Goal: Task Accomplishment & Management: Manage account settings

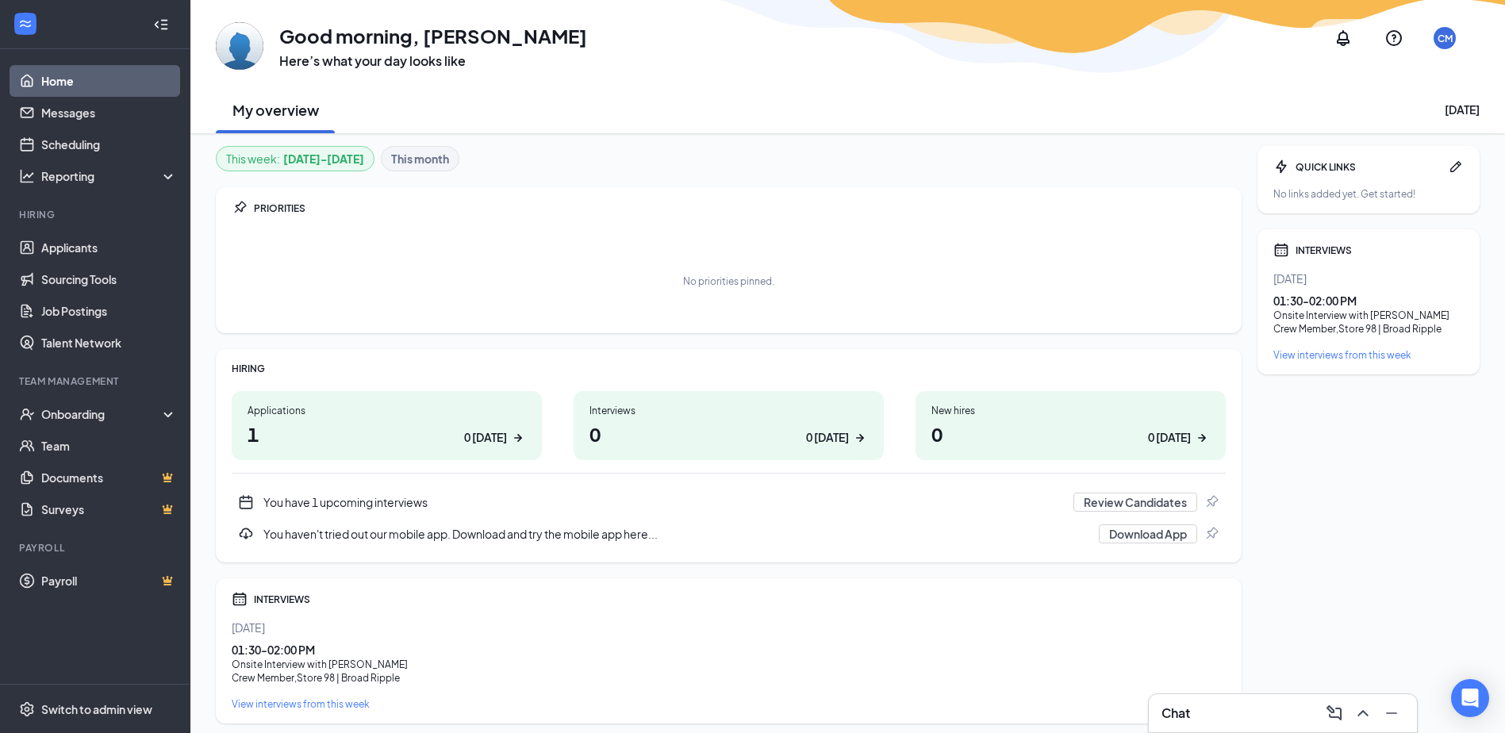
click at [331, 504] on div "You have 1 upcoming interviews" at bounding box center [663, 502] width 800 height 16
click at [72, 83] on link "Home" at bounding box center [109, 81] width 136 height 32
click at [712, 430] on h1 "5 5 today" at bounding box center [728, 433] width 278 height 27
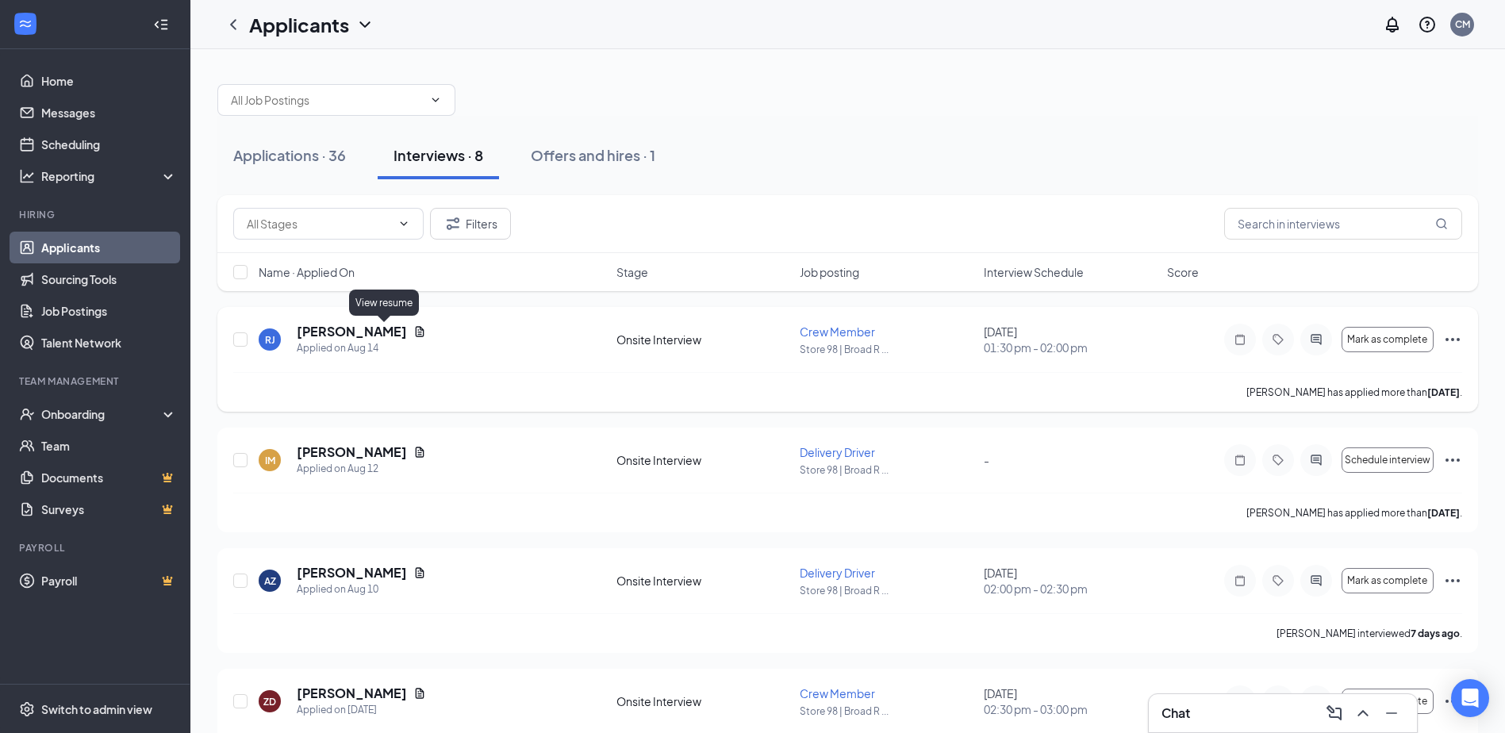
click at [416, 329] on icon "Document" at bounding box center [420, 331] width 9 height 10
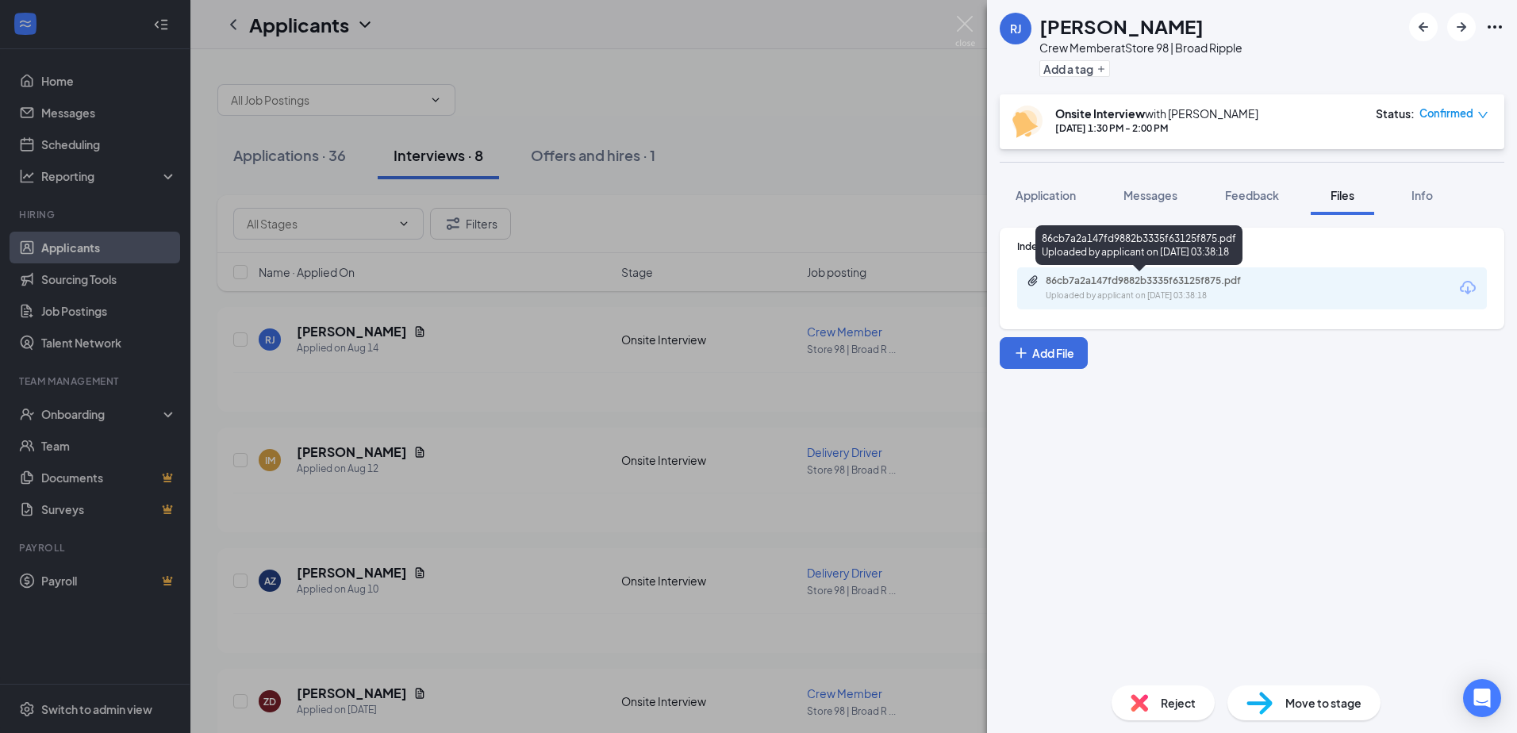
click at [1184, 292] on div "Uploaded by applicant on Aug 14, 2025 at 03:38:18" at bounding box center [1164, 296] width 238 height 13
drag, startPoint x: 406, startPoint y: 443, endPoint x: 432, endPoint y: 427, distance: 31.0
click at [407, 443] on div "RJ Rell Johnson Crew Member at Store 98 | Broad Ripple Add a tag Onsite Intervi…" at bounding box center [758, 366] width 1517 height 733
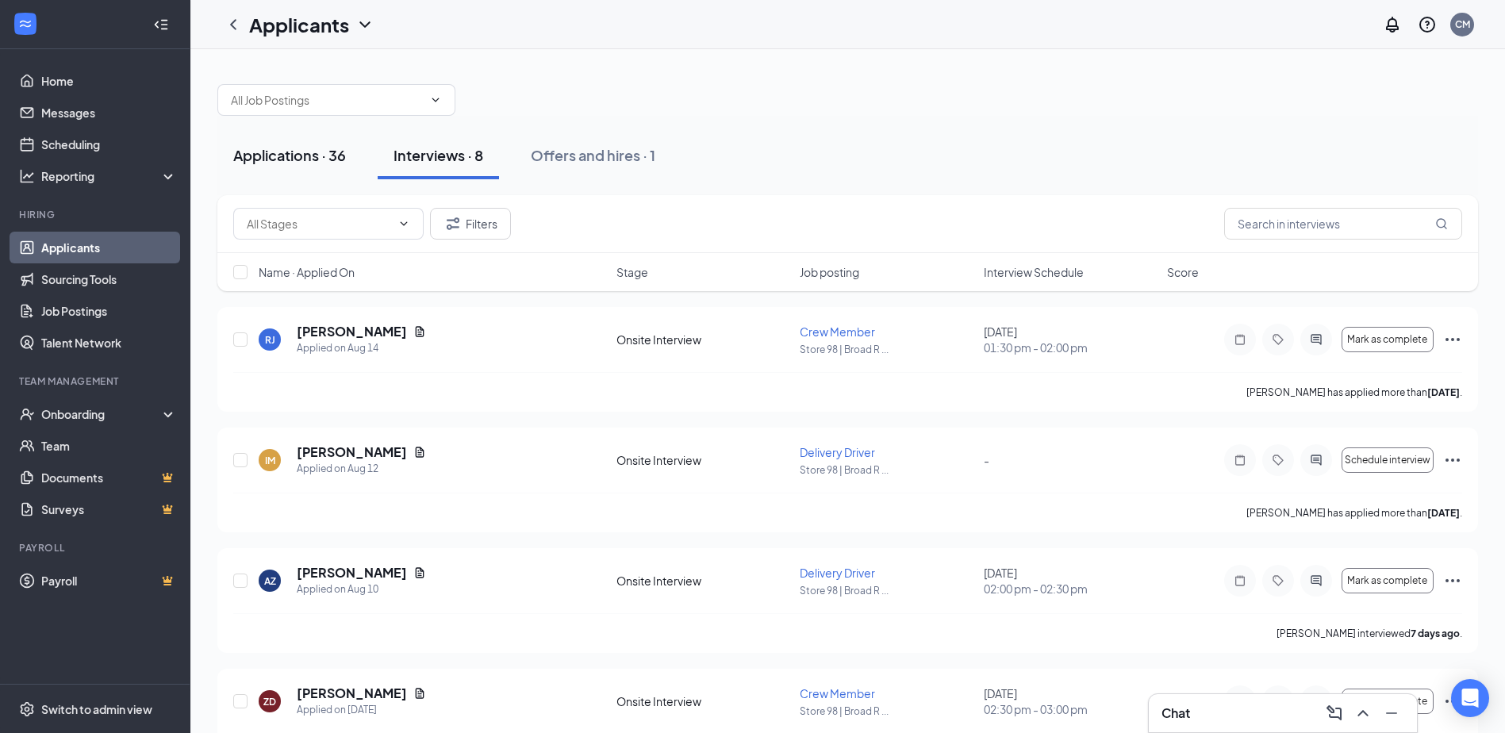
click at [324, 162] on div "Applications · 36" at bounding box center [289, 155] width 113 height 20
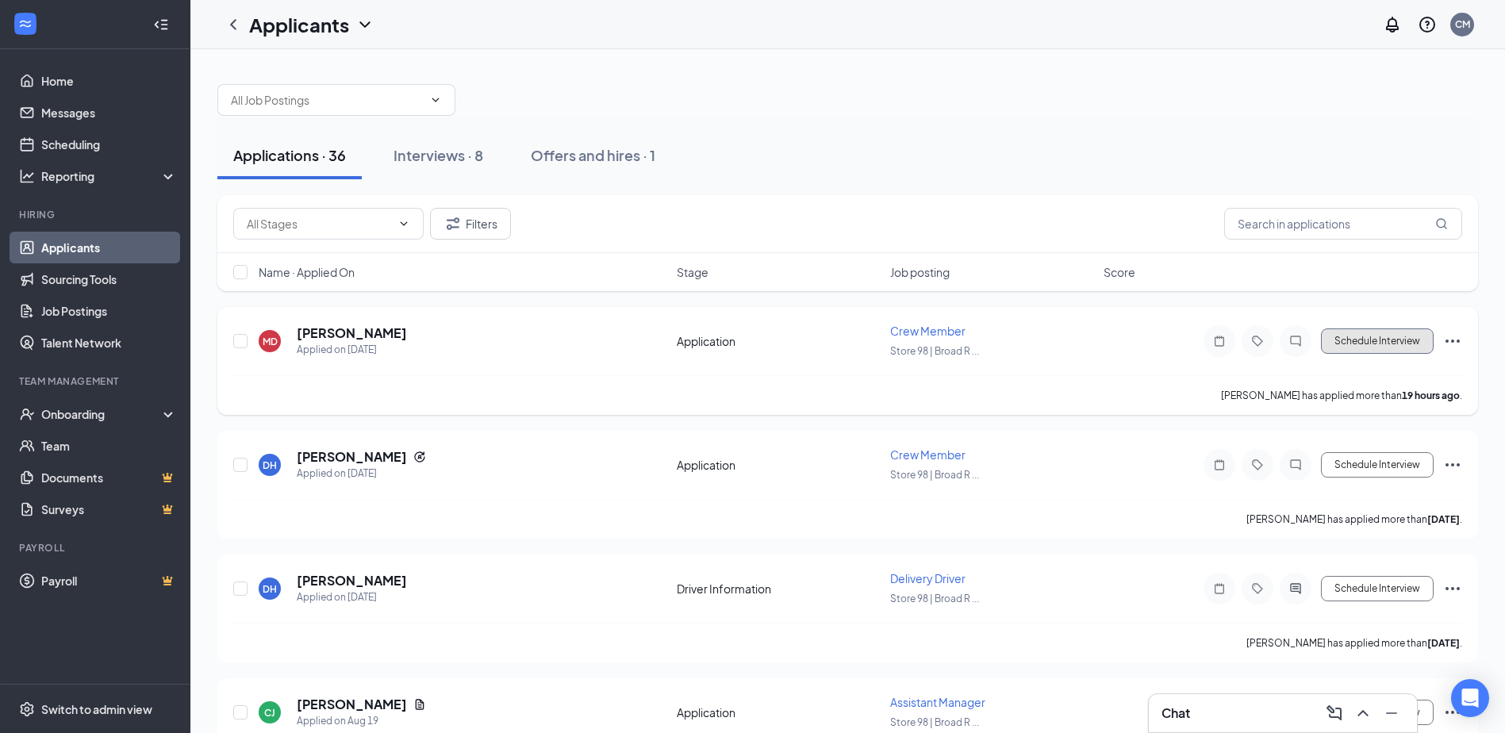
click at [1368, 336] on button "Schedule Interview" at bounding box center [1377, 340] width 113 height 25
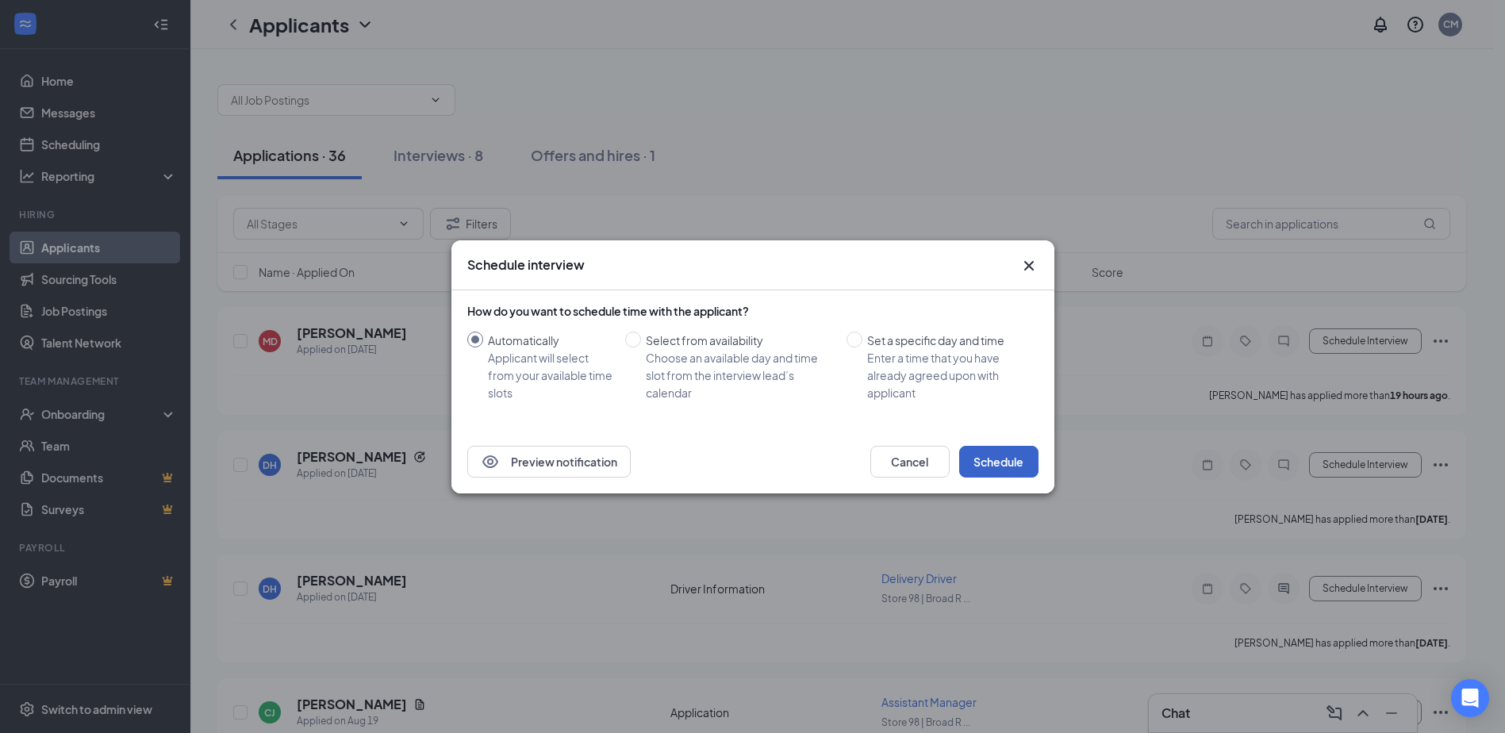
click at [995, 464] on button "Schedule" at bounding box center [998, 462] width 79 height 32
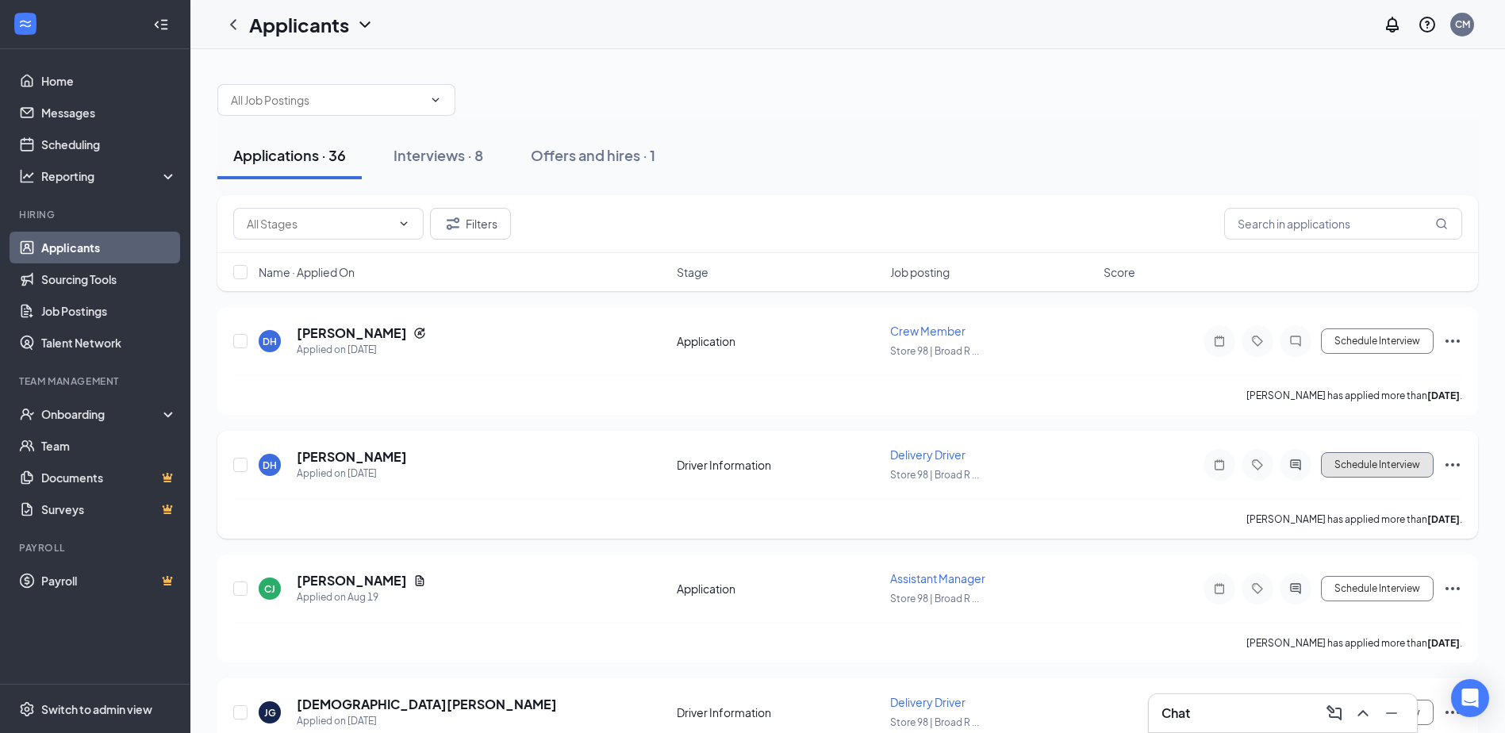
click at [1379, 466] on button "Schedule Interview" at bounding box center [1377, 464] width 113 height 25
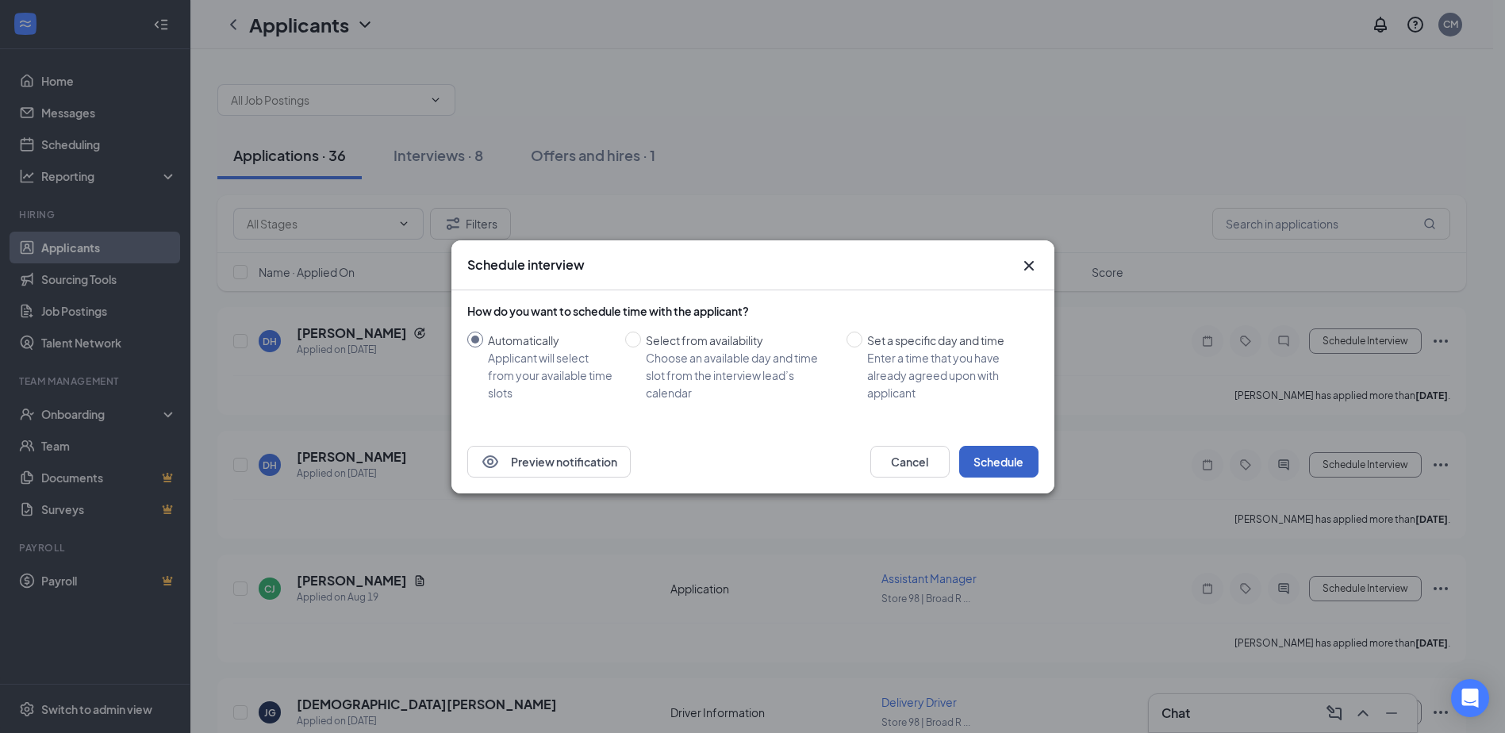
click at [1004, 470] on button "Schedule" at bounding box center [998, 462] width 79 height 32
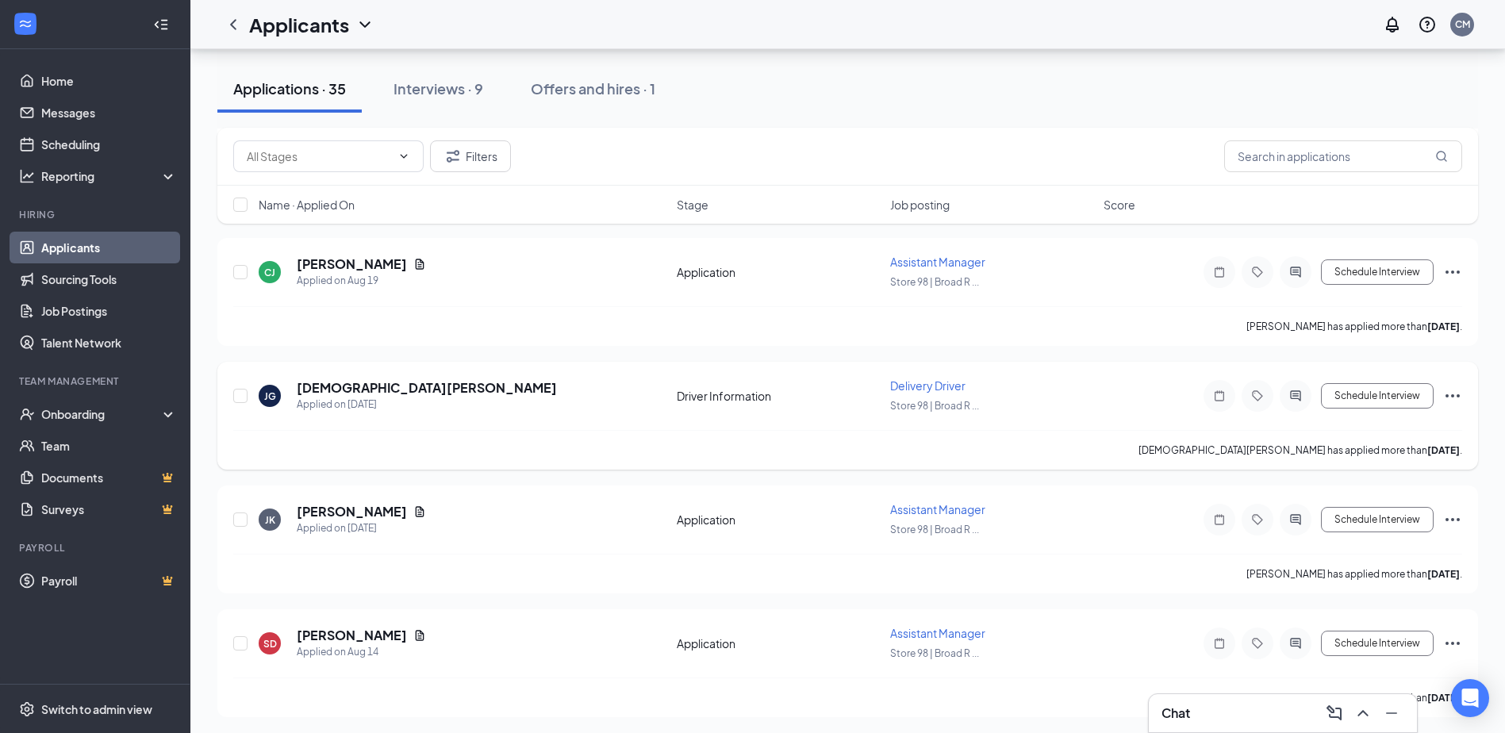
scroll to position [317, 0]
click at [1385, 398] on button "Schedule Interview" at bounding box center [1377, 394] width 113 height 25
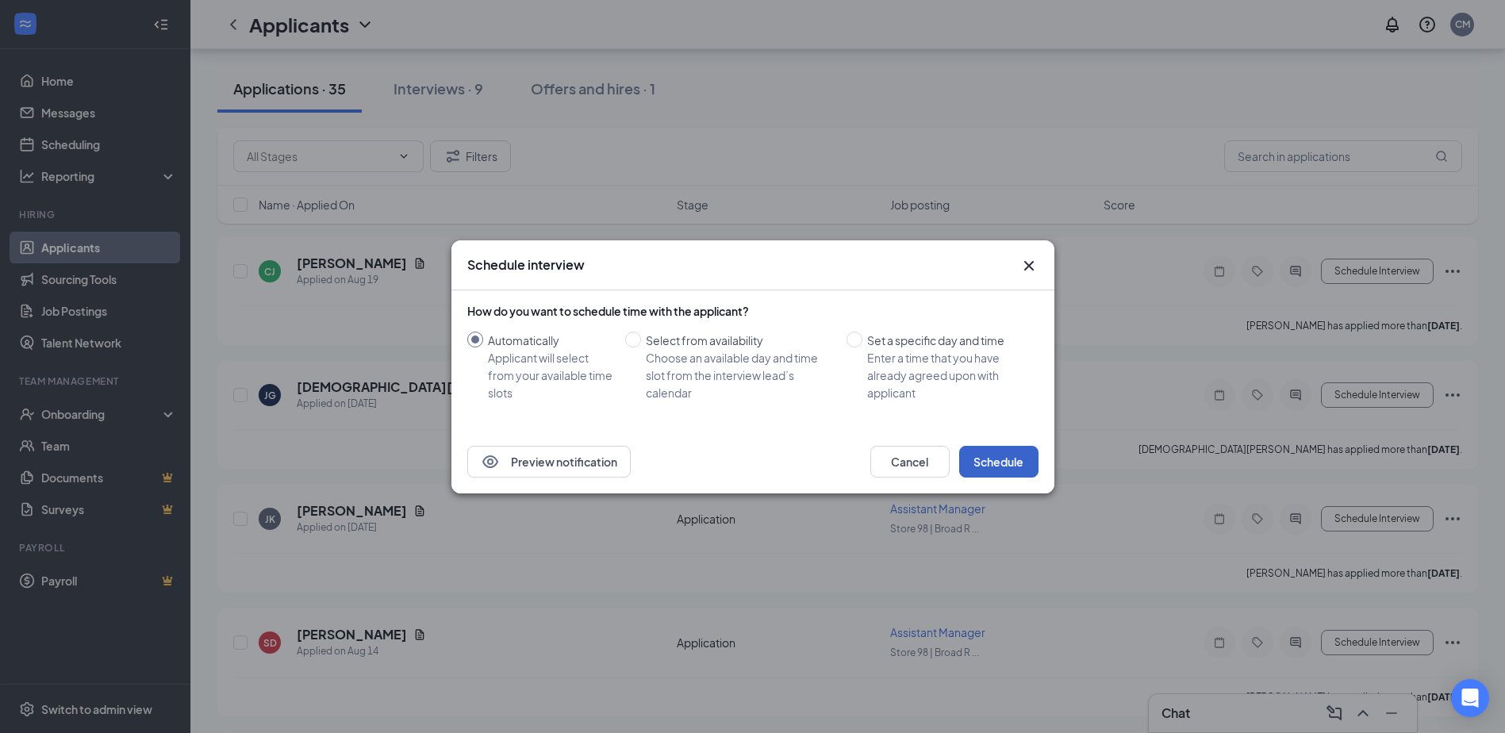
click at [981, 458] on button "Schedule" at bounding box center [998, 462] width 79 height 32
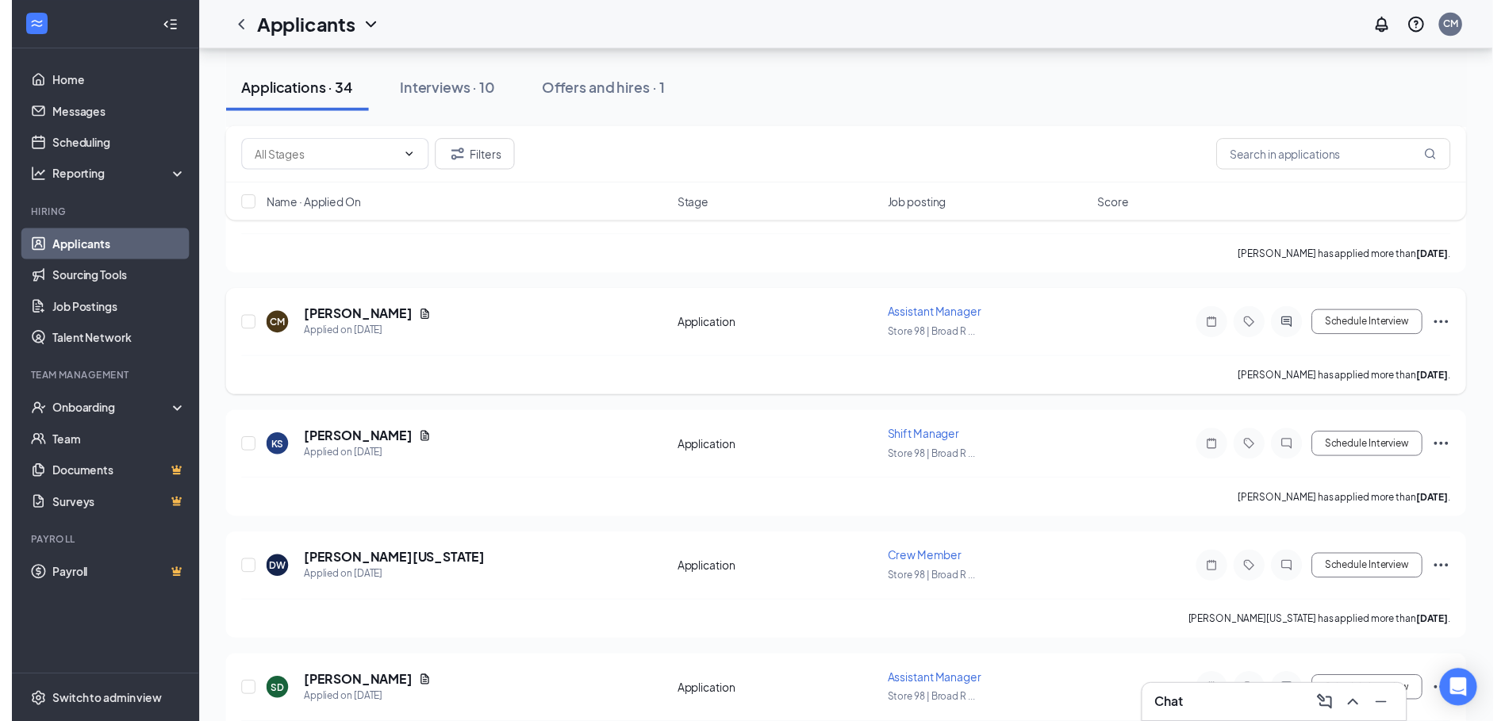
scroll to position [635, 0]
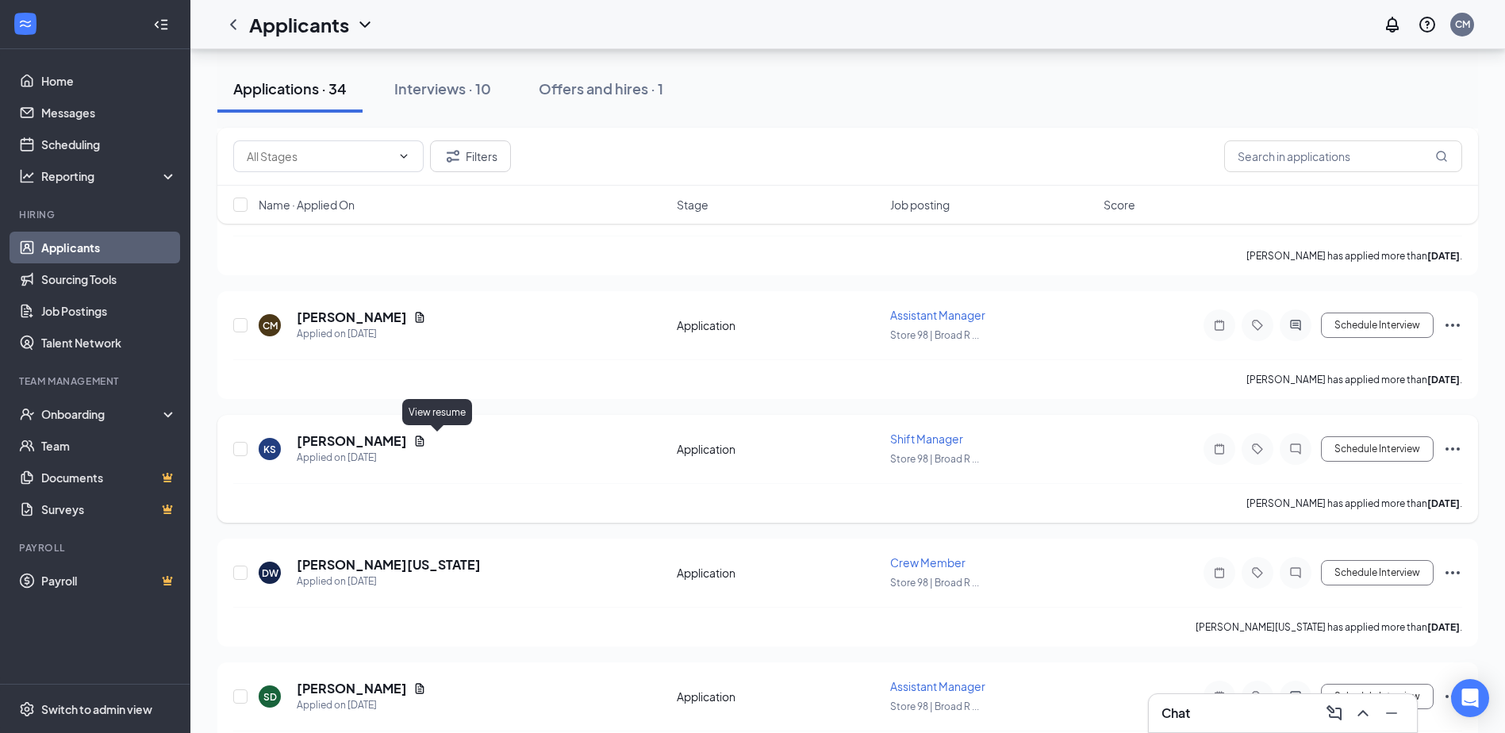
click at [424, 443] on icon "Document" at bounding box center [420, 440] width 9 height 10
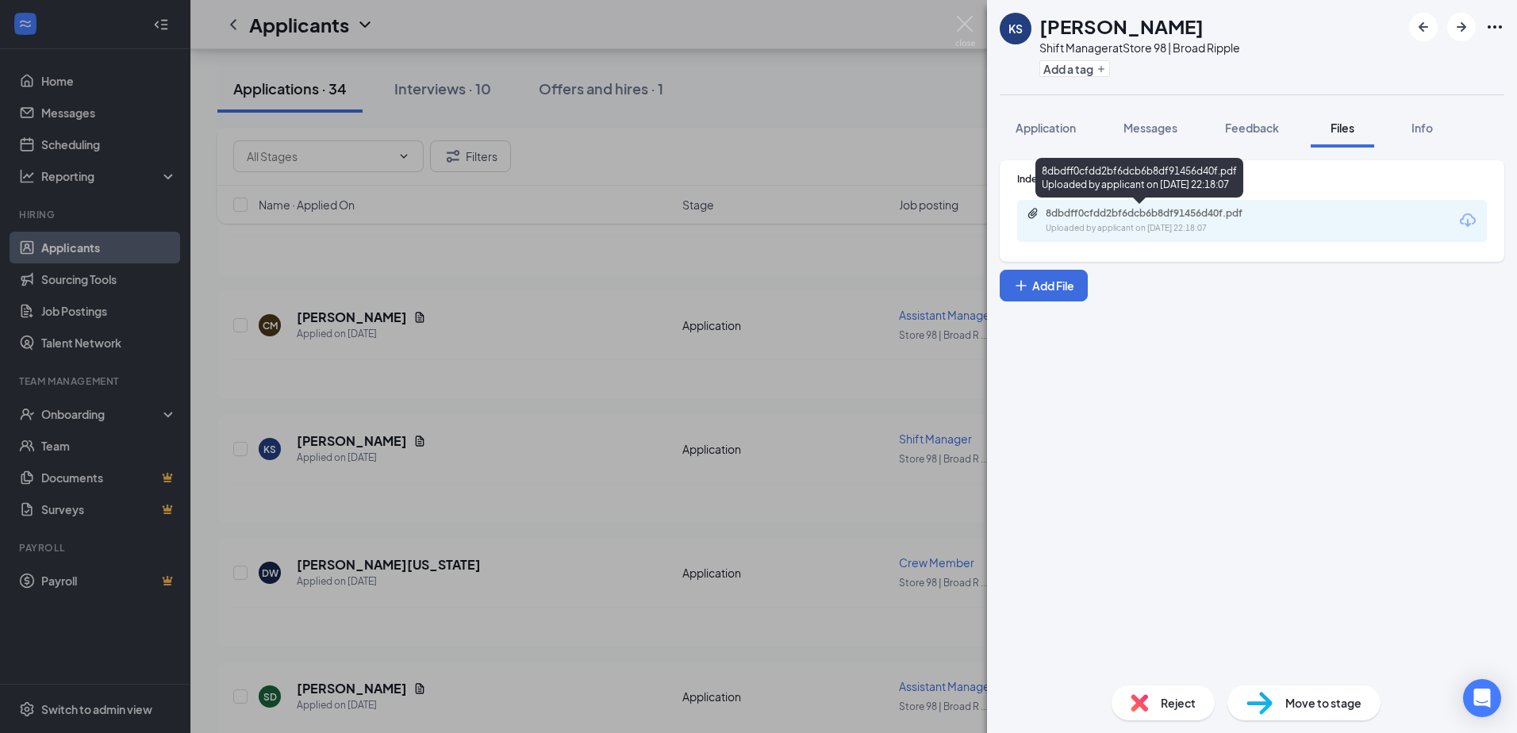
click at [1119, 224] on div "Uploaded by applicant on Aug 03, 2025 at 22:18:07" at bounding box center [1164, 228] width 238 height 13
click at [624, 440] on div "KS Kimberly Smith-Hart Shift Manager at Store 98 | Broad Ripple Add a tag Appli…" at bounding box center [758, 366] width 1517 height 733
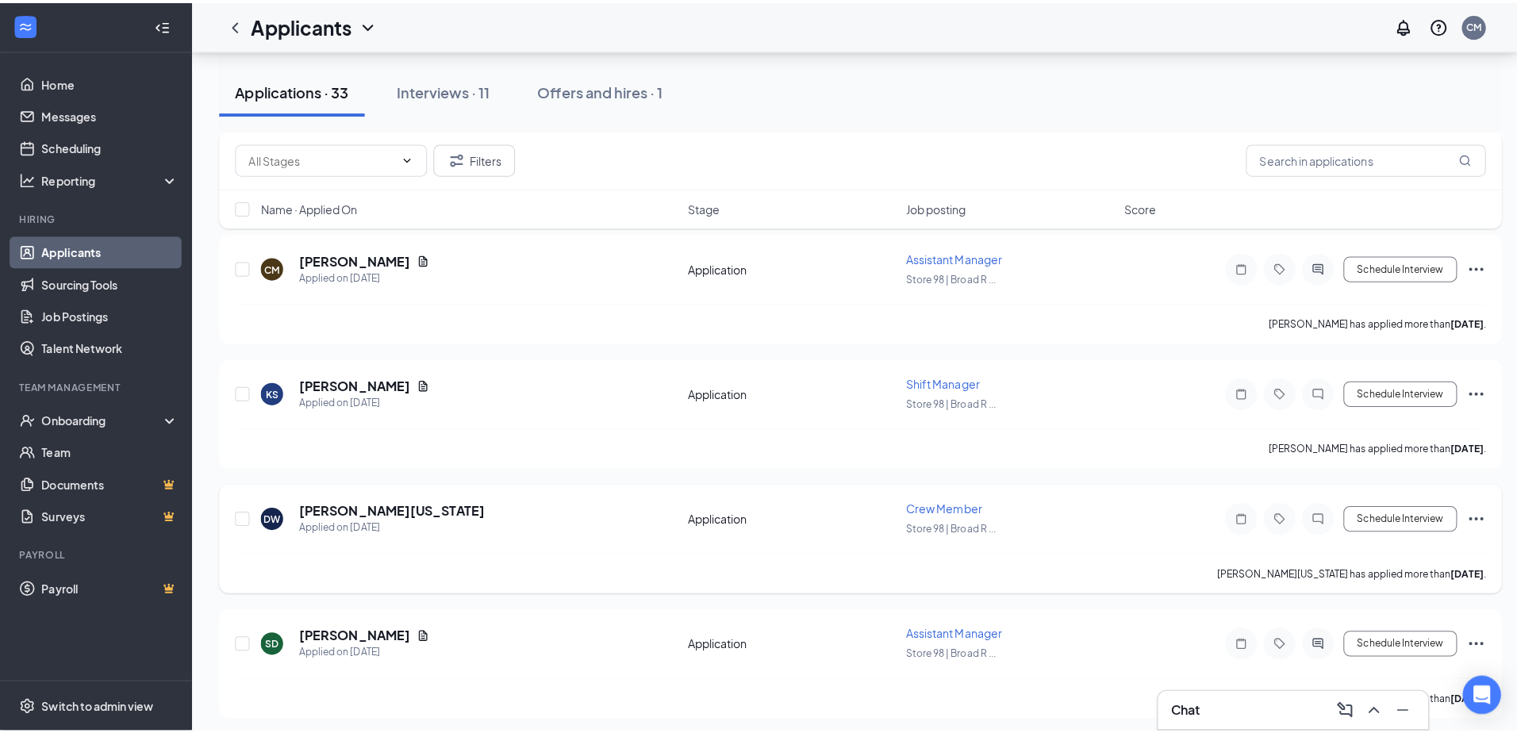
scroll to position [714, 0]
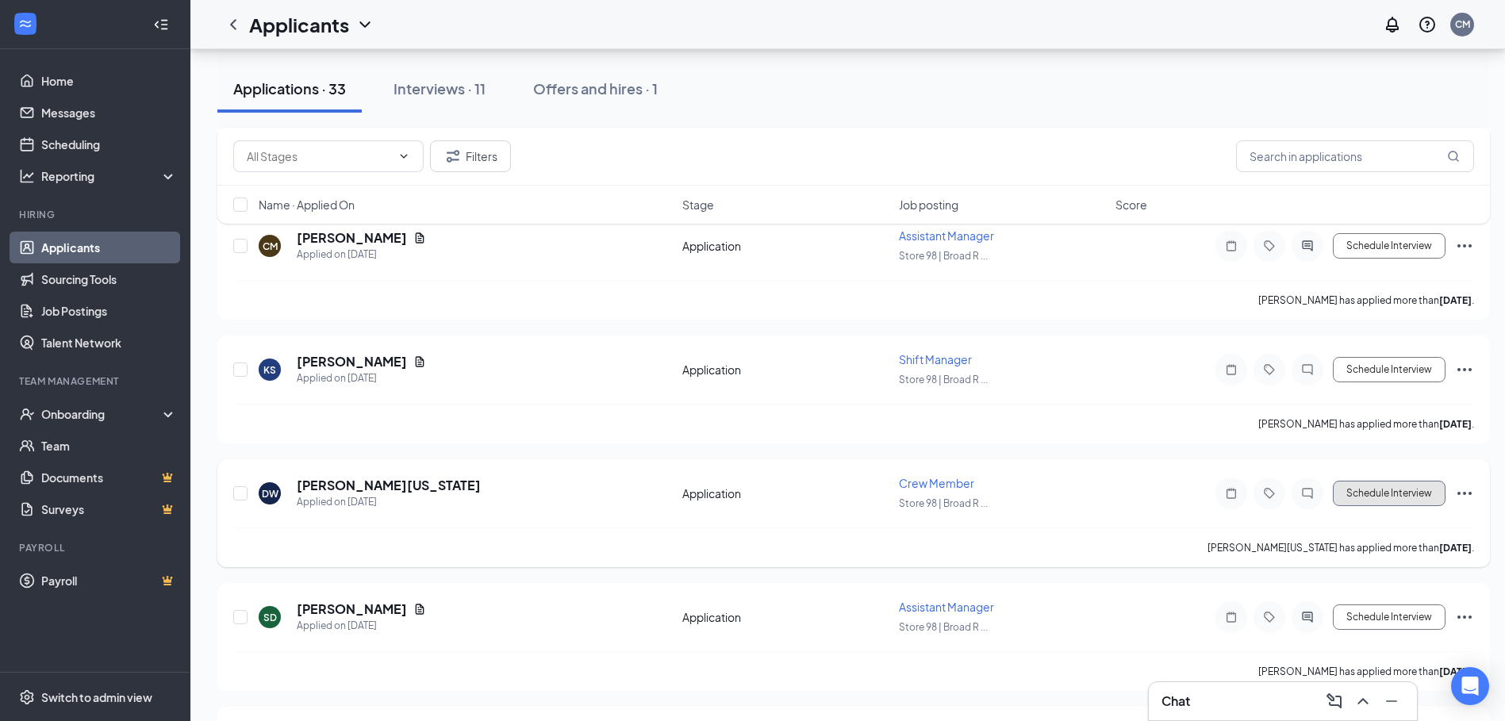
click at [1377, 498] on button "Schedule Interview" at bounding box center [1389, 493] width 113 height 25
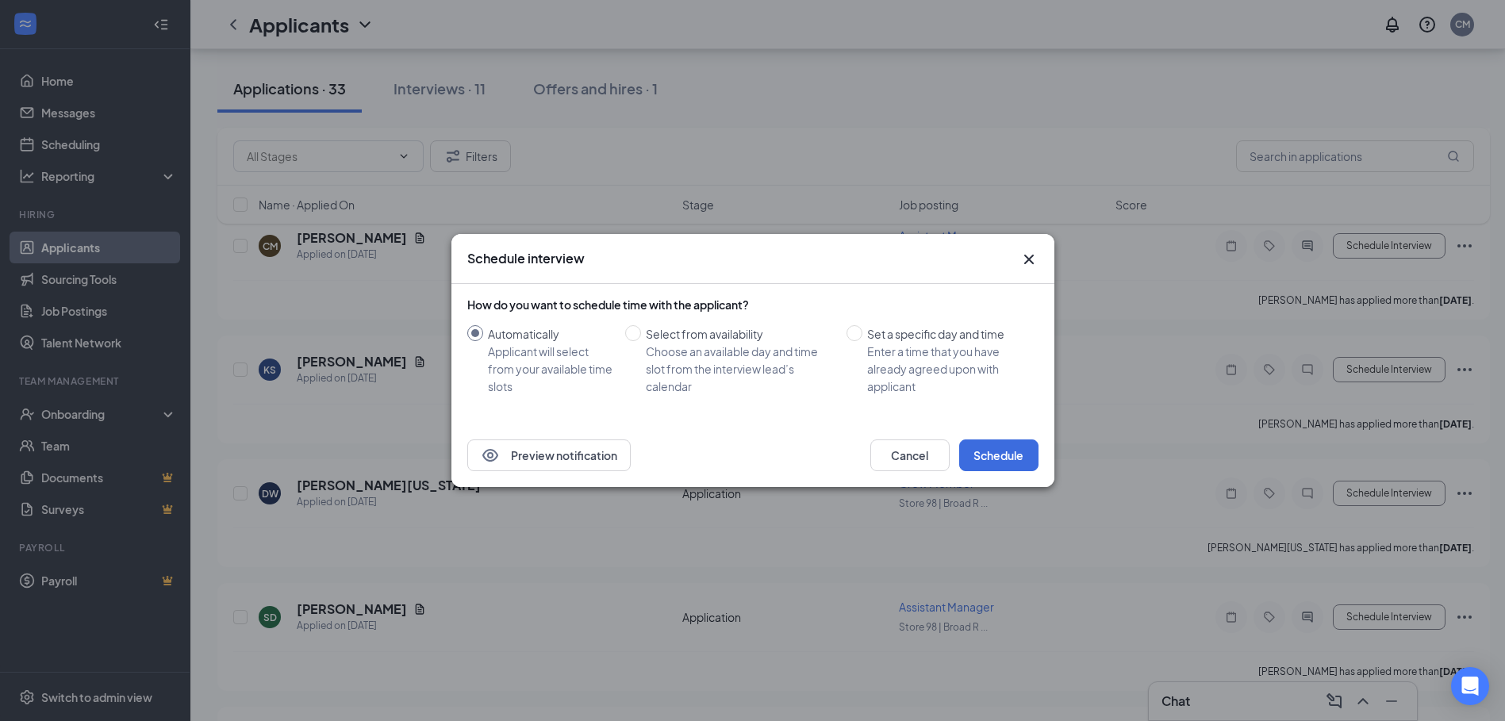
drag, startPoint x: 765, startPoint y: 419, endPoint x: 781, endPoint y: 415, distance: 17.1
click at [768, 418] on div "How do you want to schedule time with the applicant? Automatically Applicant wi…" at bounding box center [752, 354] width 571 height 140
click at [1037, 258] on icon "Cross" at bounding box center [1028, 259] width 19 height 19
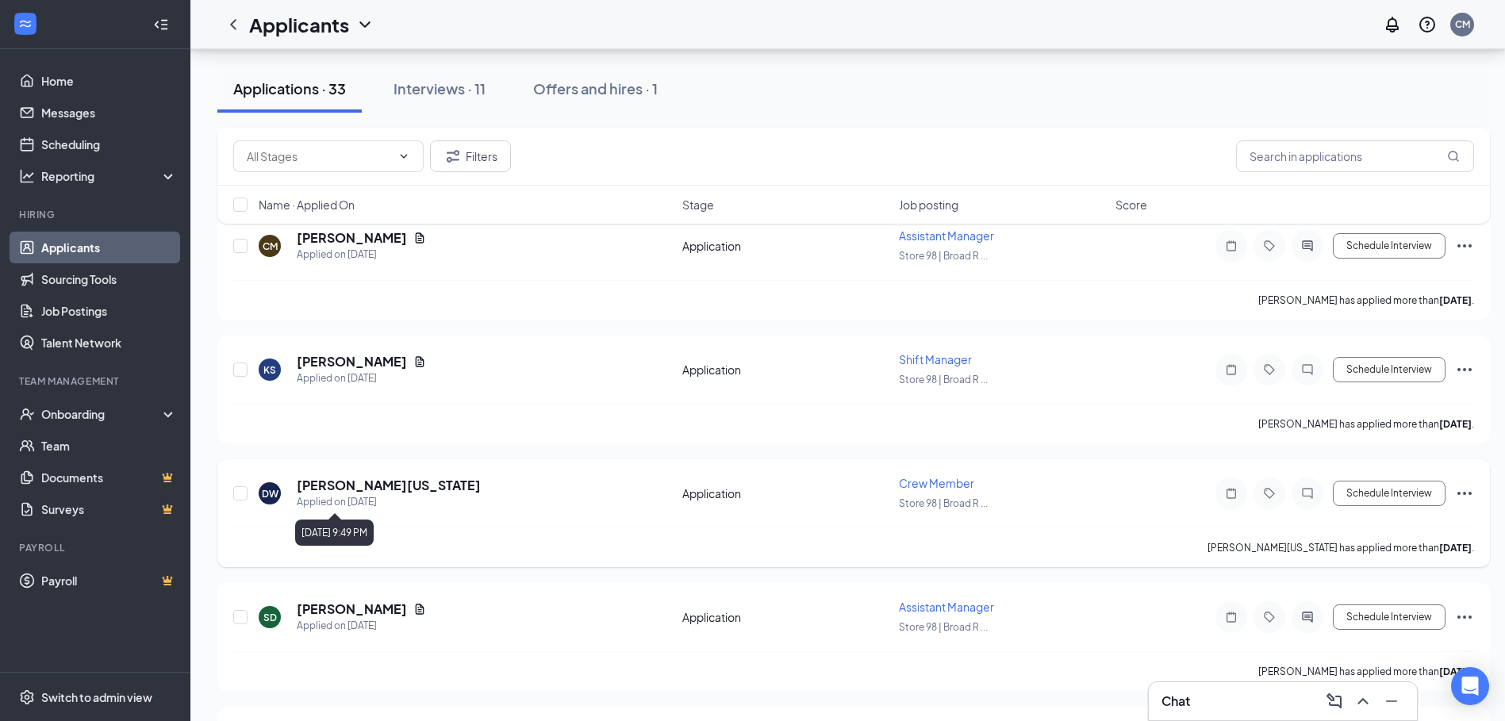
click at [376, 497] on div "Applied on [DATE]" at bounding box center [389, 502] width 184 height 16
click at [378, 489] on h5 "[PERSON_NAME][US_STATE]" at bounding box center [389, 485] width 184 height 17
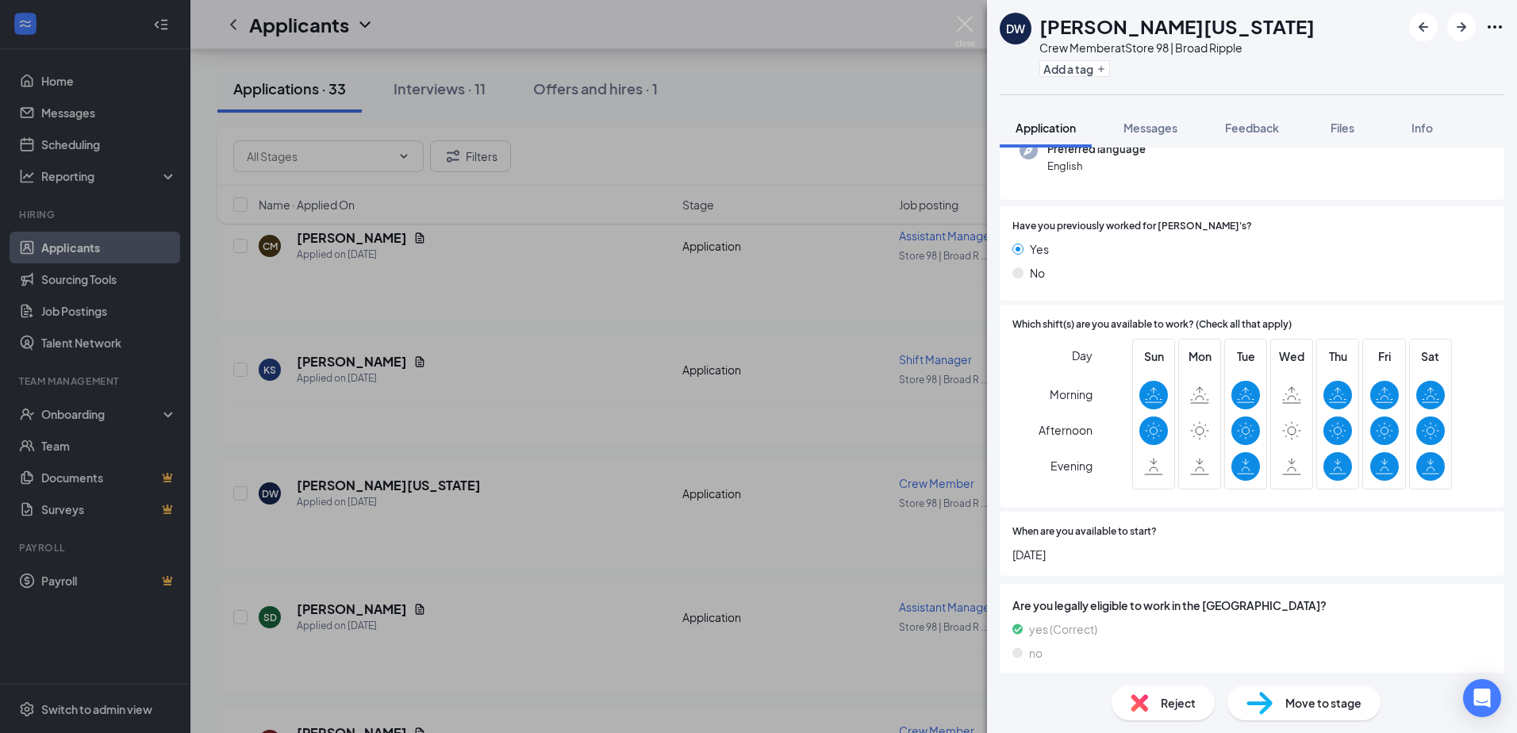
scroll to position [238, 0]
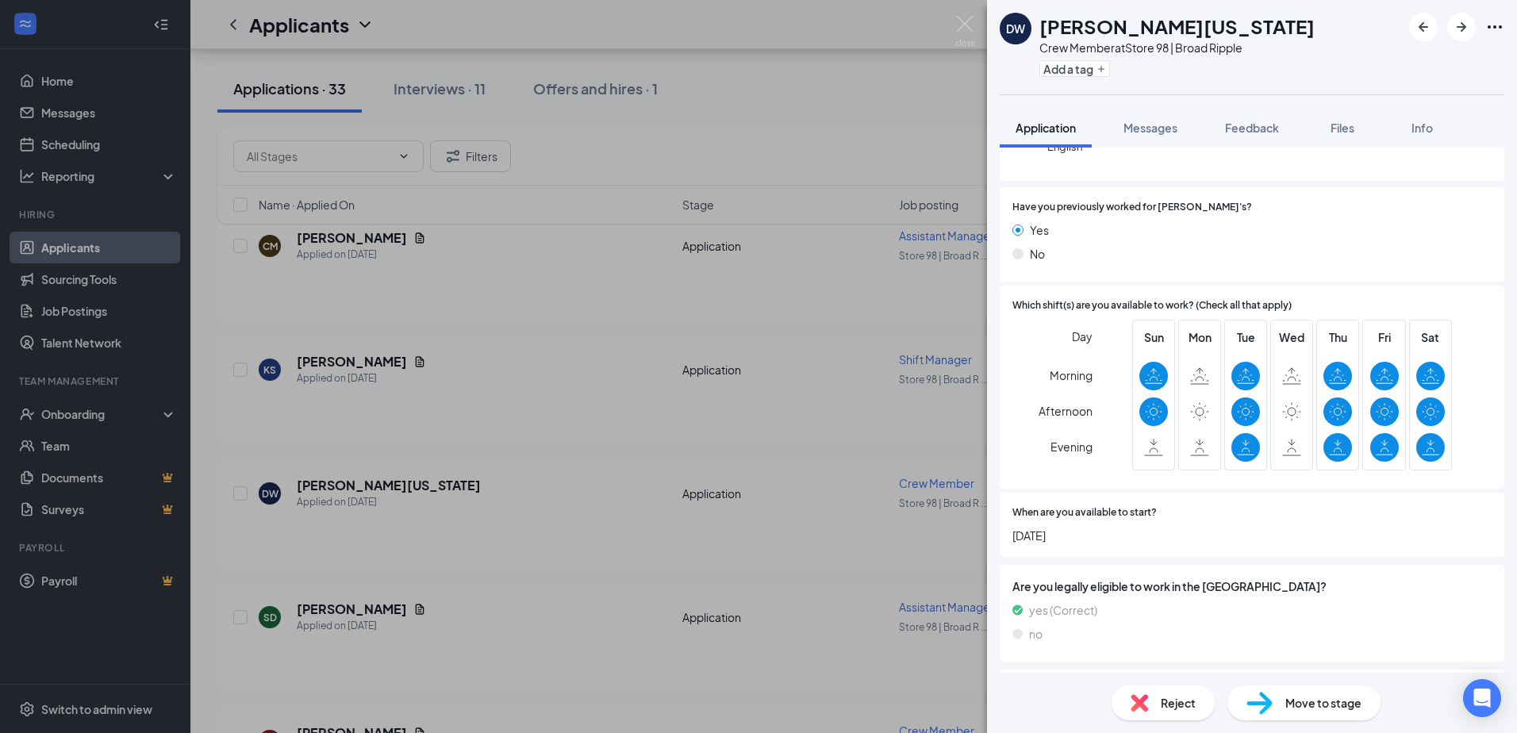
click at [1321, 696] on span "Move to stage" at bounding box center [1323, 702] width 76 height 17
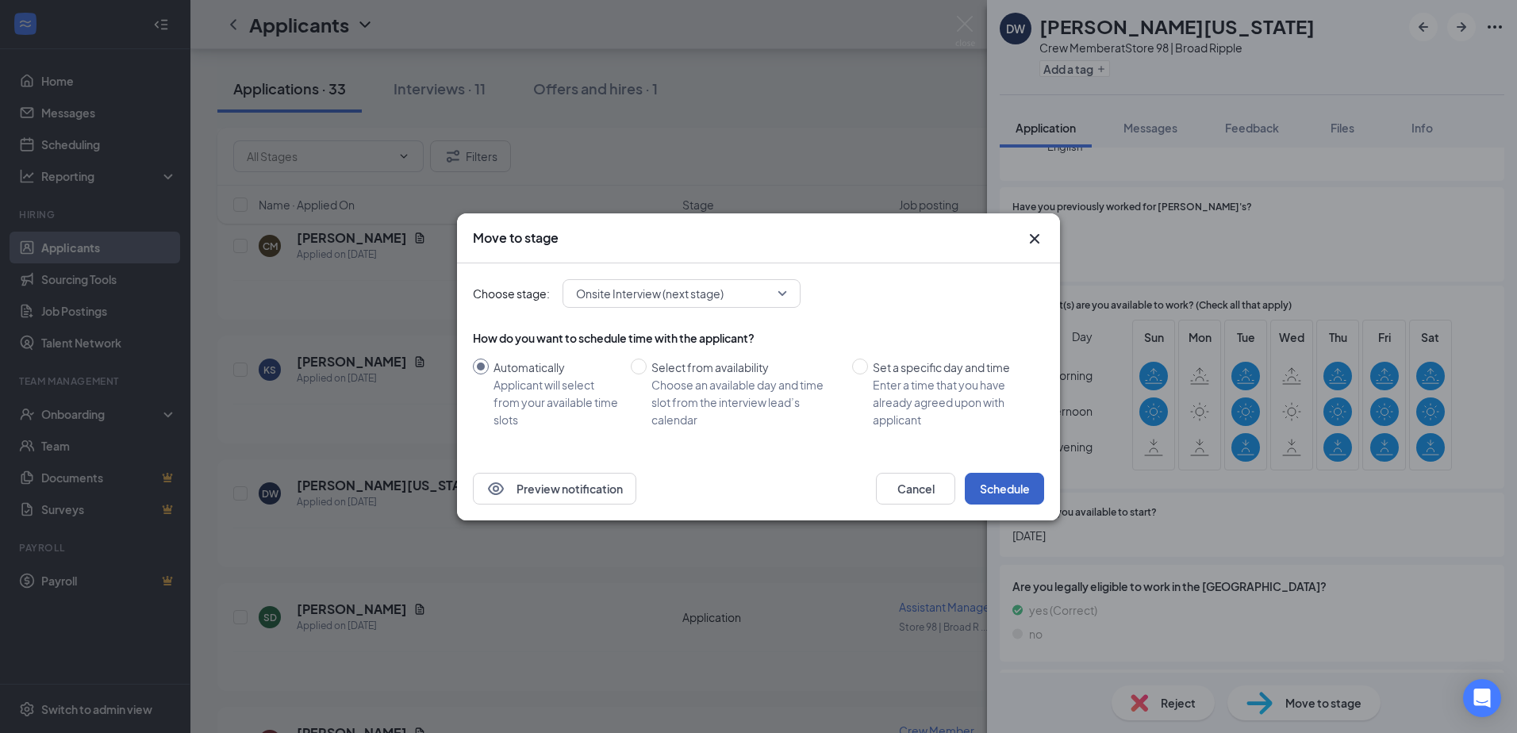
click at [1009, 494] on button "Schedule" at bounding box center [1004, 489] width 79 height 32
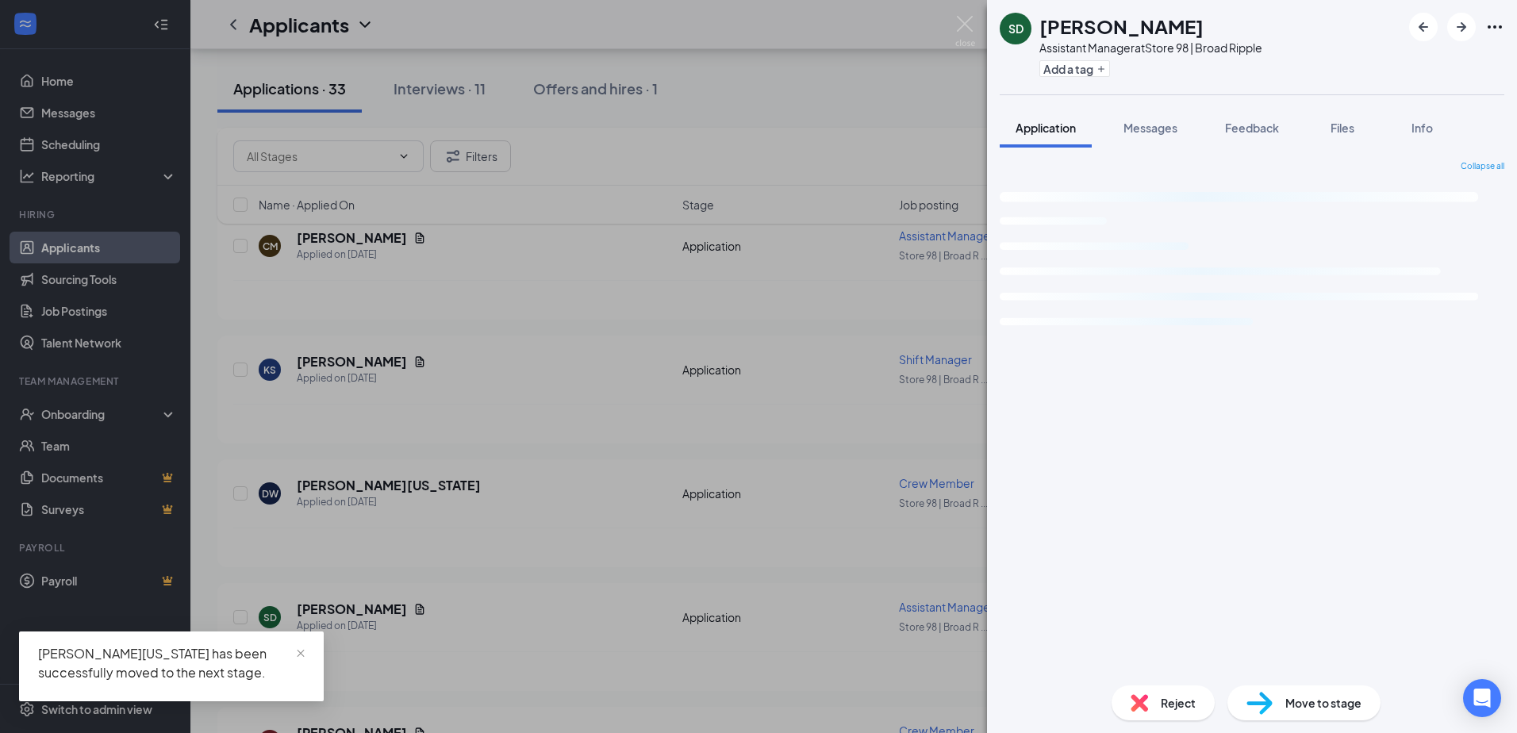
click at [500, 483] on div "SD Saul Diaz Assistant Manager at Store 98 | Broad Ripple Add a tag Application…" at bounding box center [758, 366] width 1517 height 733
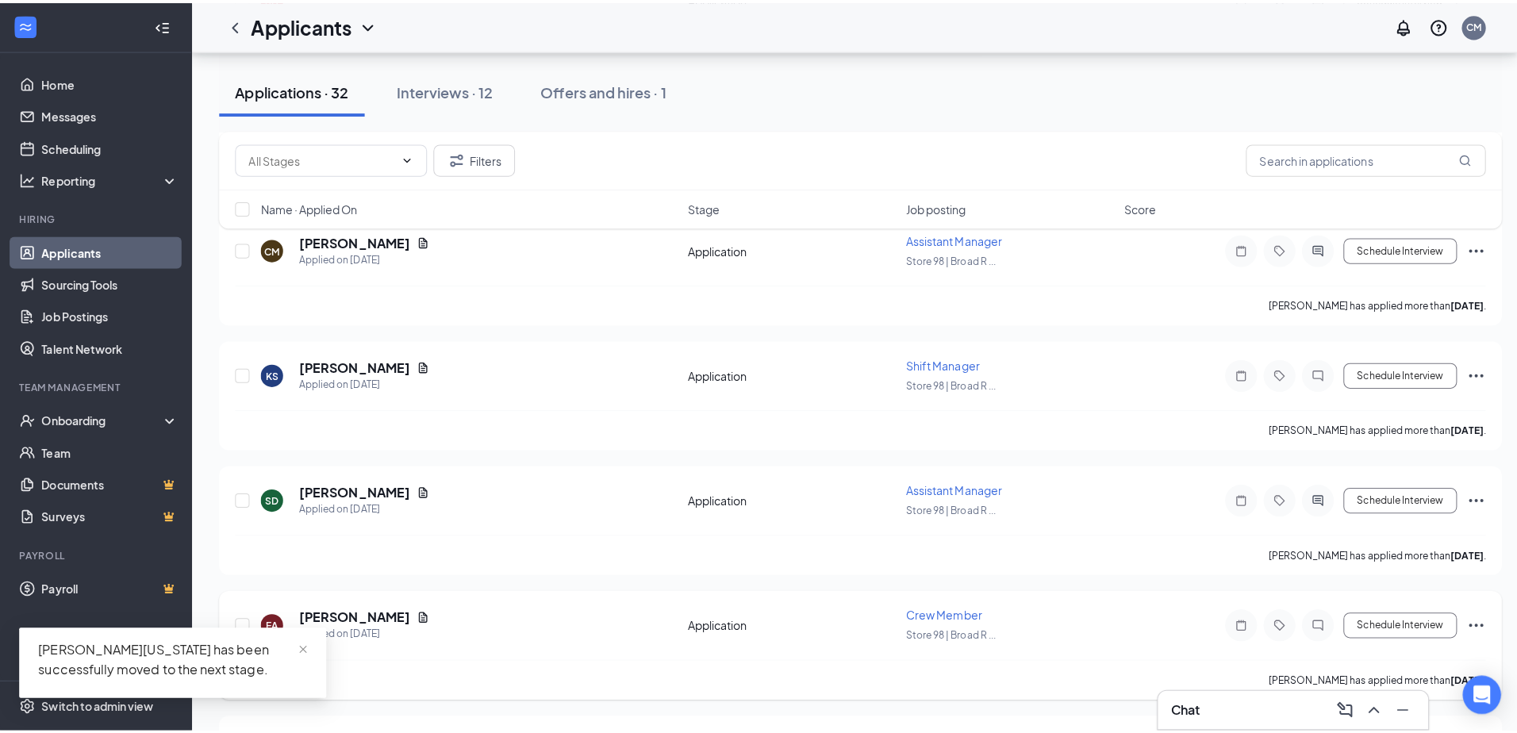
scroll to position [793, 0]
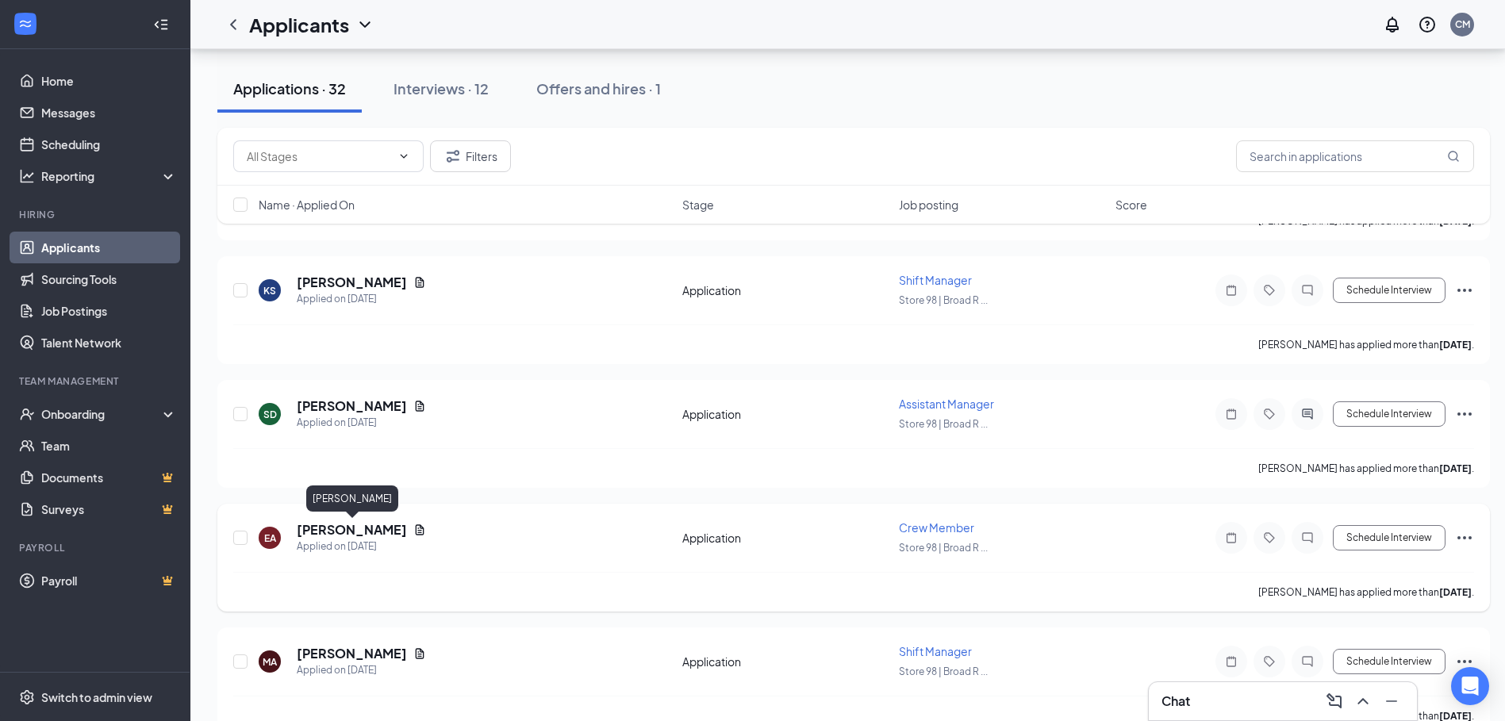
click at [397, 531] on h5 "[PERSON_NAME]" at bounding box center [352, 529] width 110 height 17
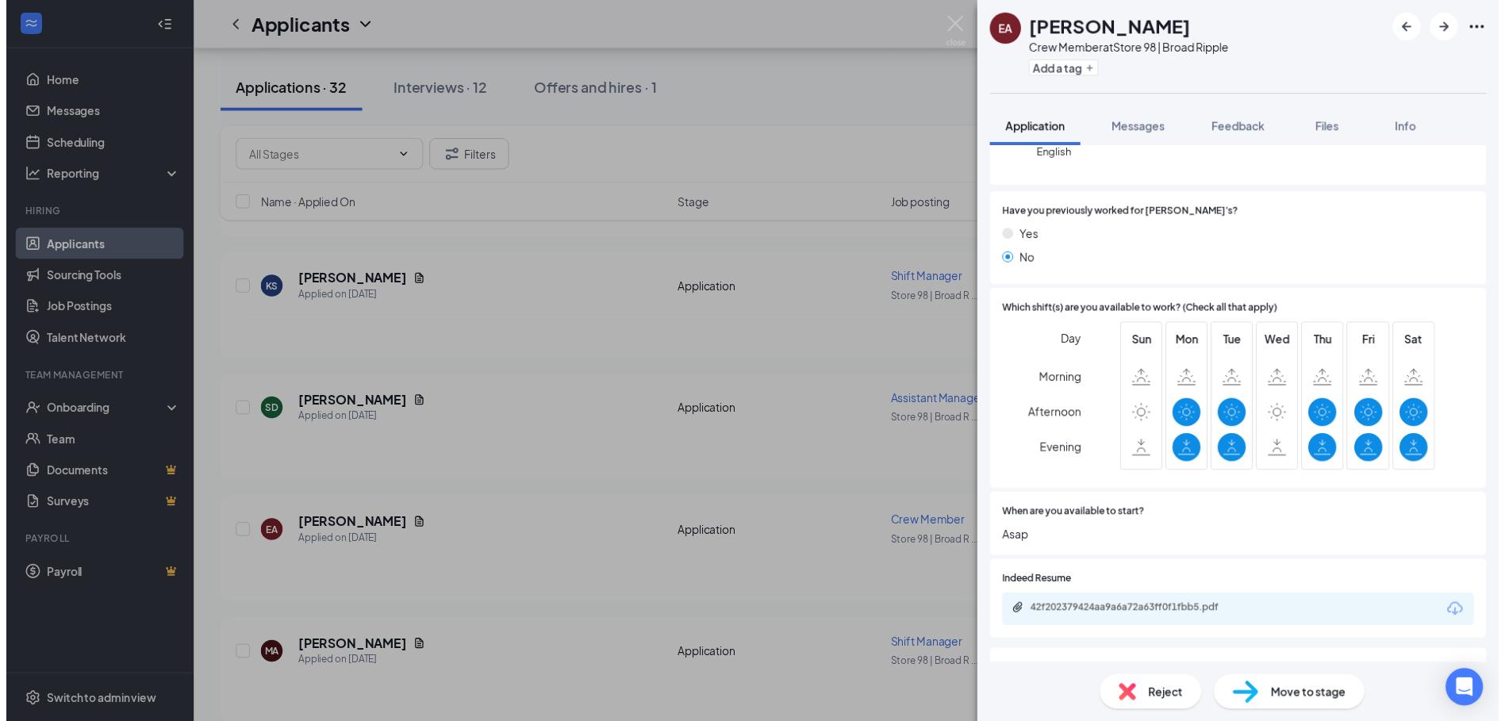
scroll to position [238, 0]
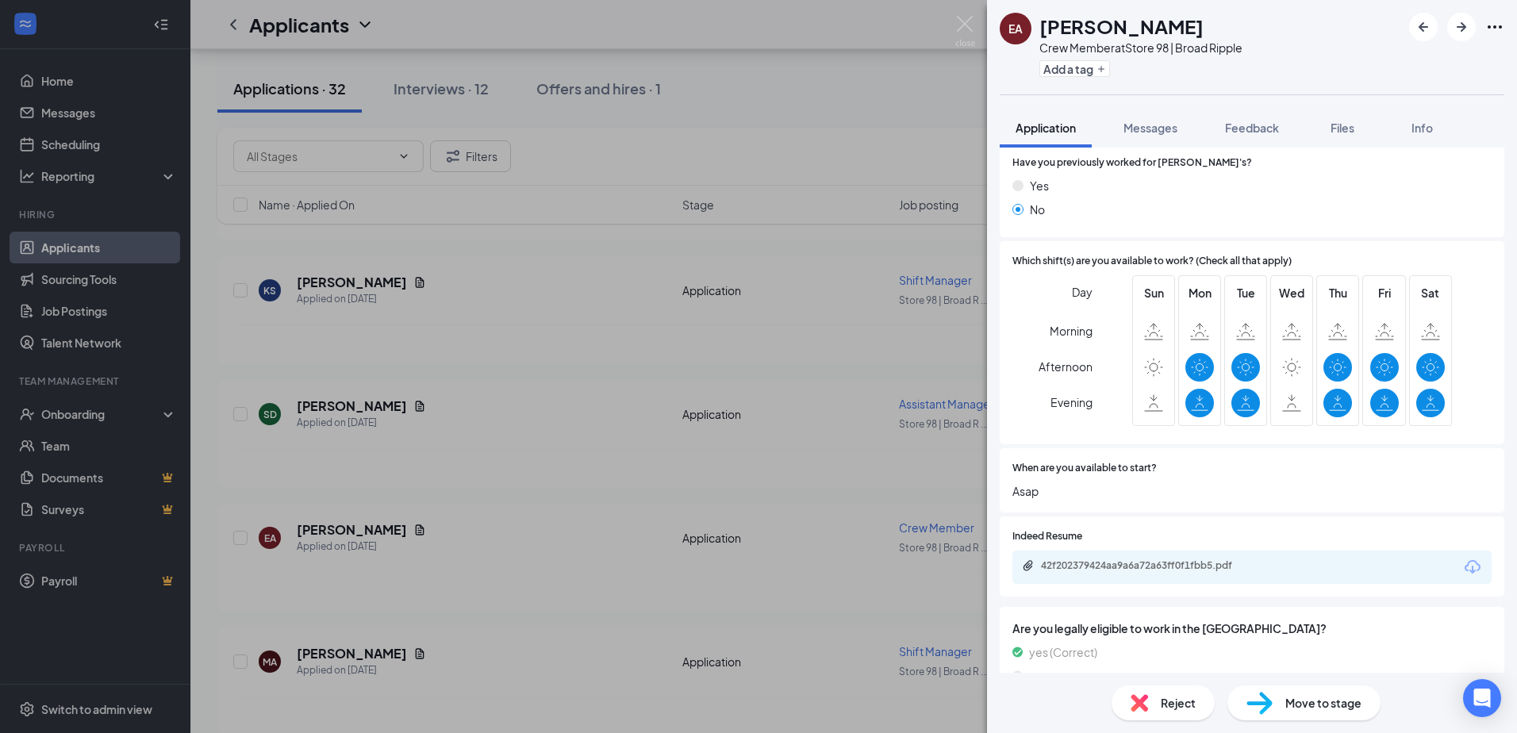
click at [1290, 700] on span "Move to stage" at bounding box center [1323, 702] width 76 height 17
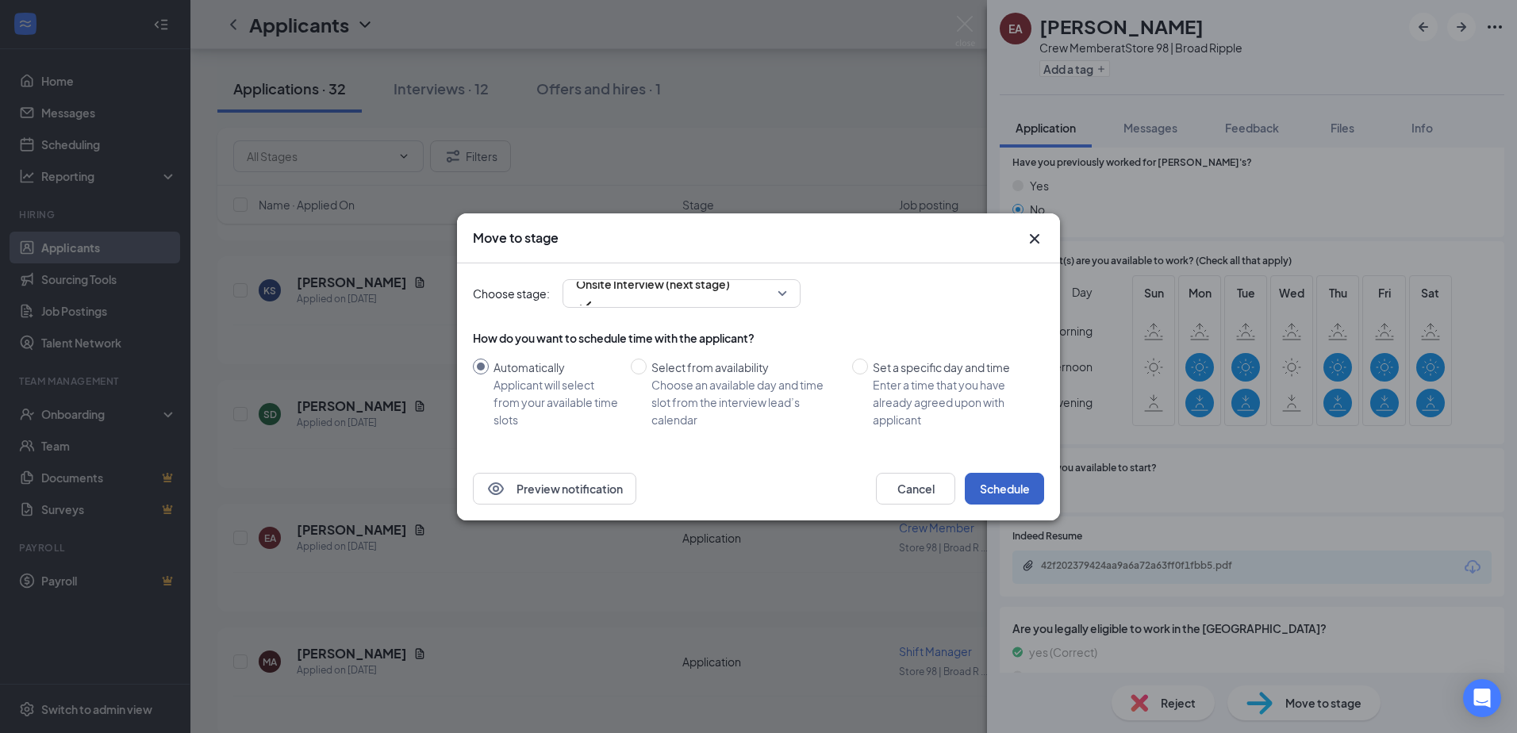
click at [1010, 490] on button "Schedule" at bounding box center [1004, 489] width 79 height 32
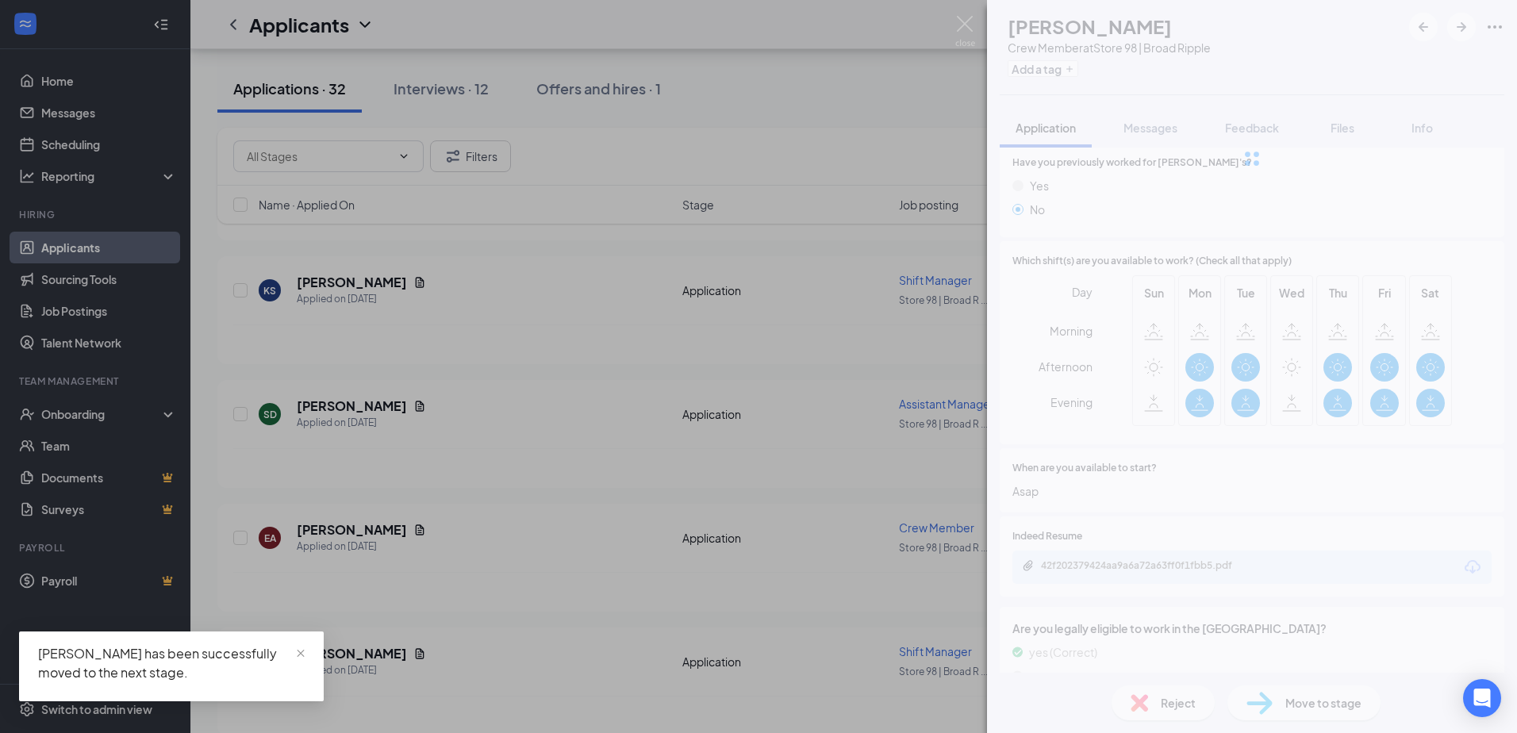
click at [575, 551] on div "EA Emanual Alexander Crew Member at Store 98 | Broad Ripple Add a tag Applicati…" at bounding box center [758, 366] width 1517 height 733
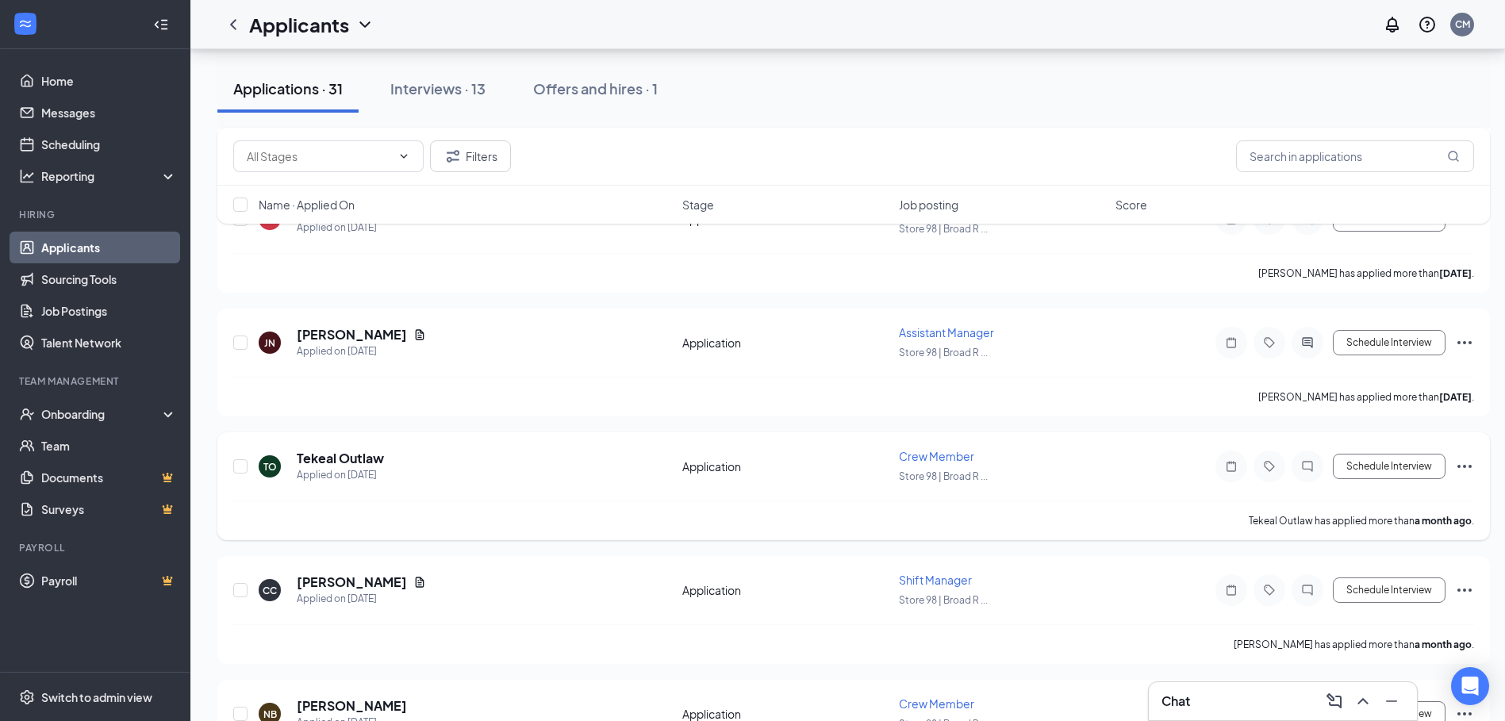
scroll to position [1348, 0]
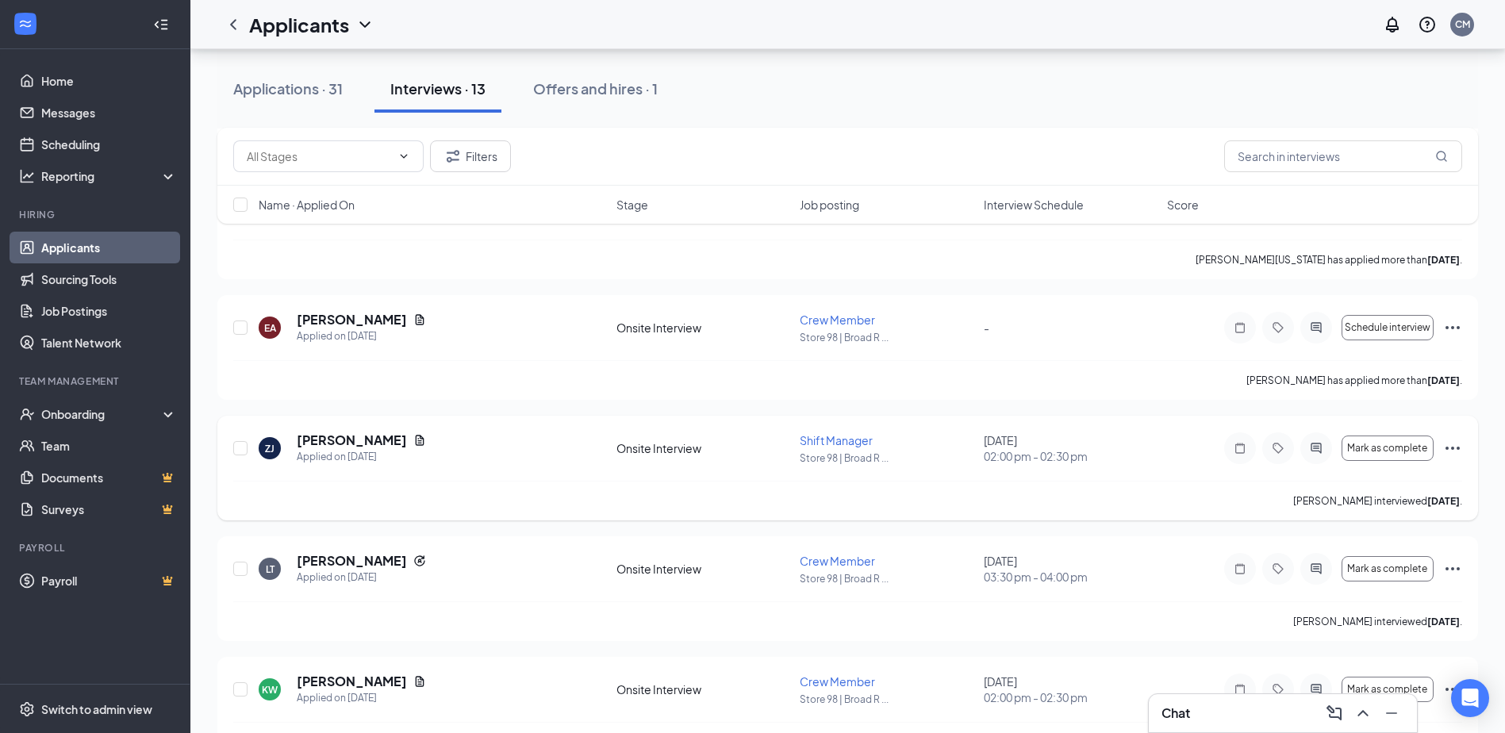
scroll to position [1145, 0]
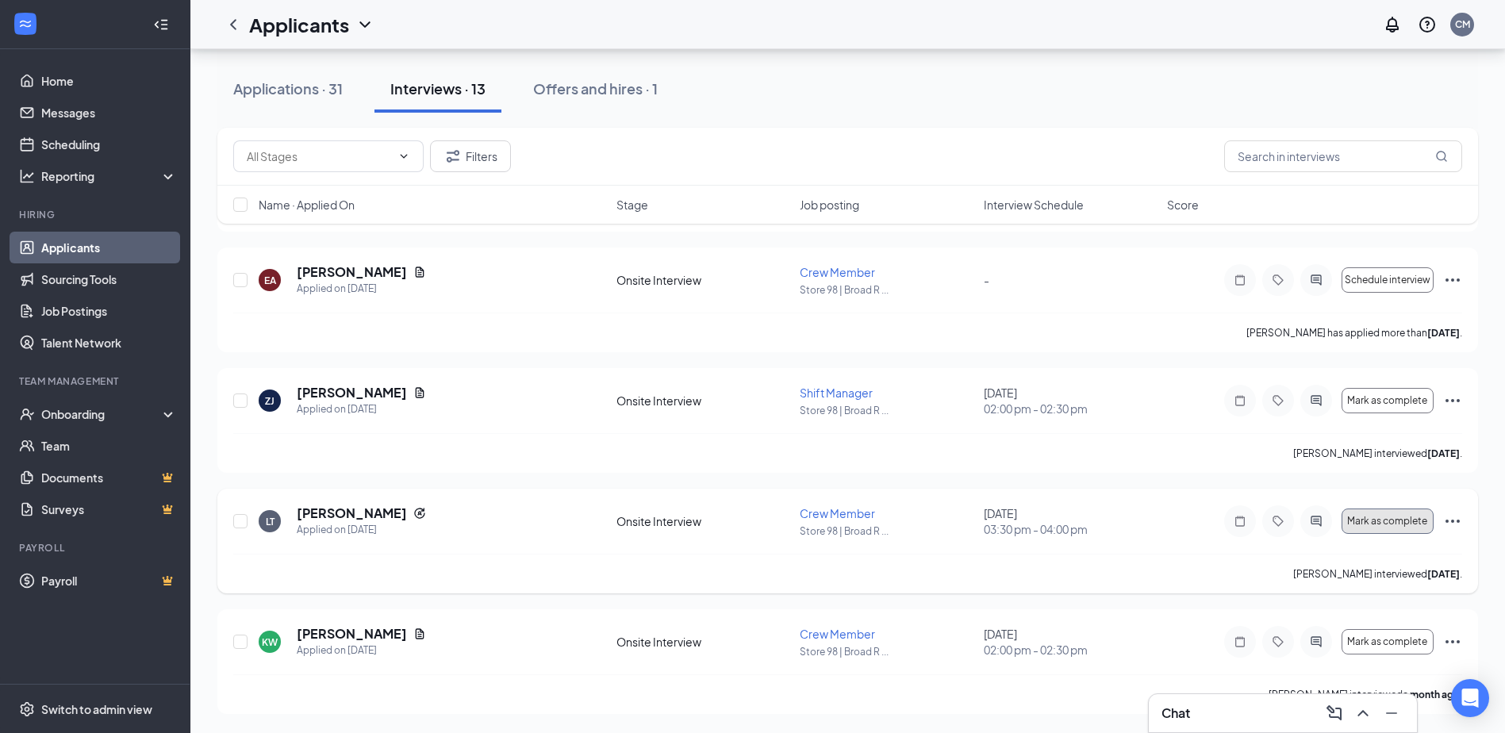
click at [1375, 526] on span "Mark as complete" at bounding box center [1387, 521] width 80 height 11
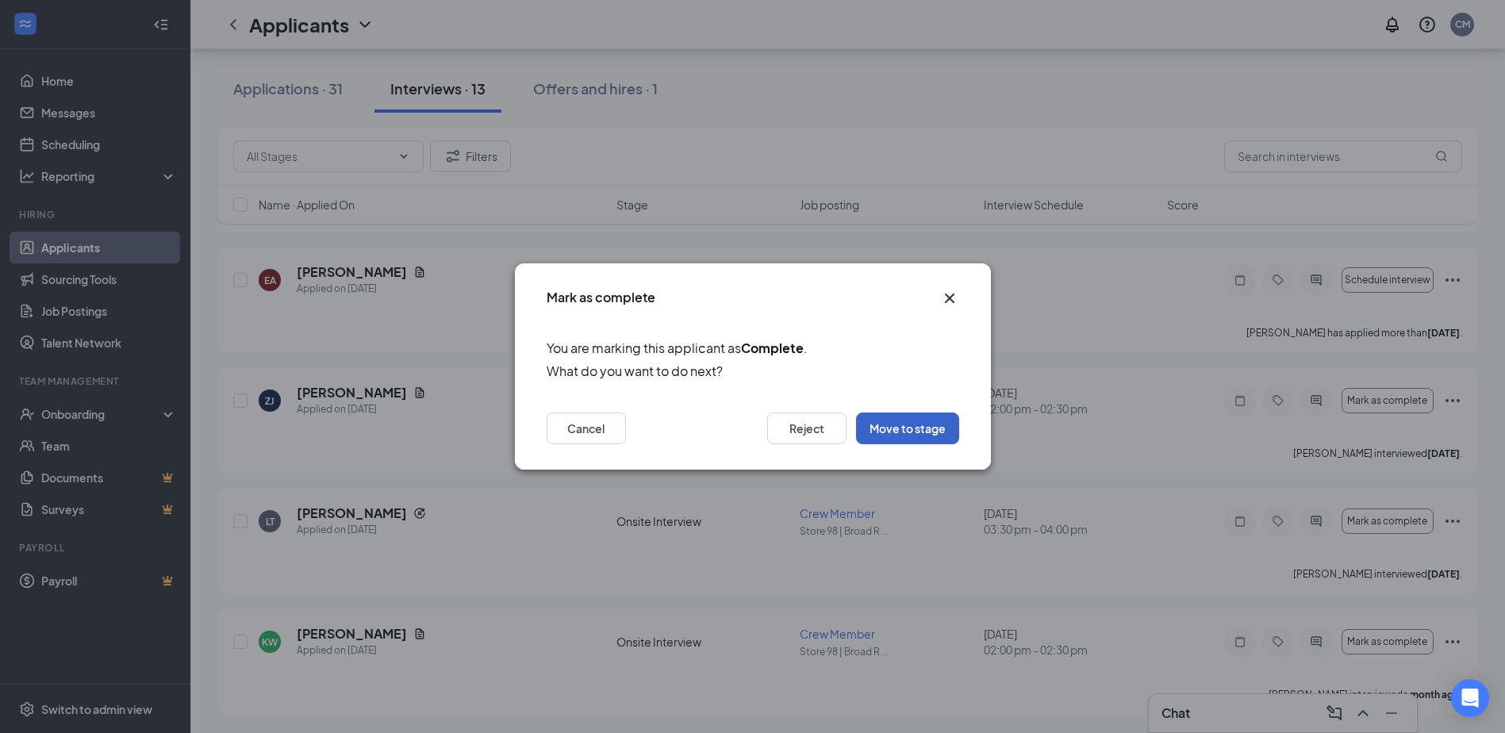
click at [925, 431] on button "Move to stage" at bounding box center [907, 428] width 103 height 32
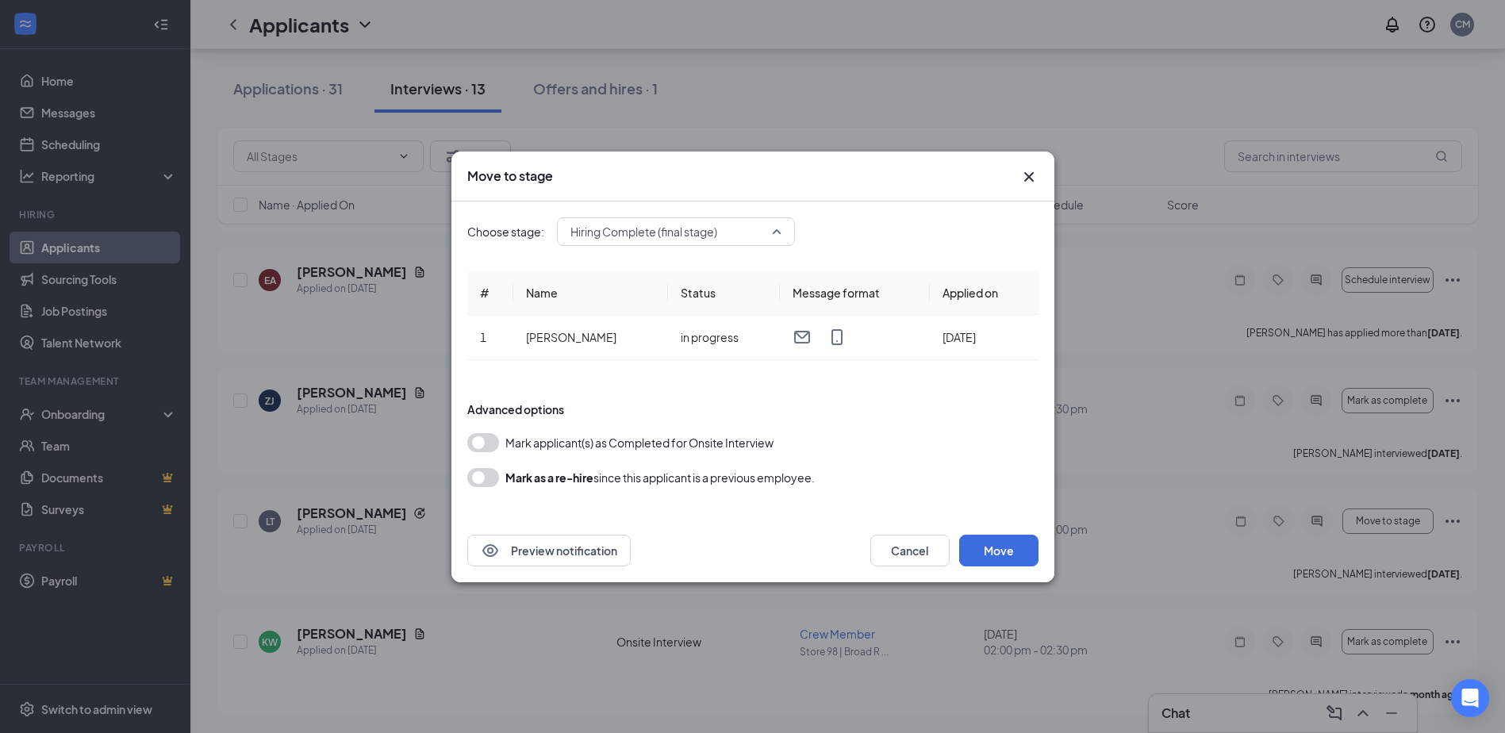
click at [769, 228] on span "Hiring Complete (final stage)" at bounding box center [675, 232] width 211 height 24
click at [875, 415] on div "Advanced options" at bounding box center [752, 409] width 571 height 16
click at [1019, 178] on icon "Cross" at bounding box center [1028, 176] width 19 height 19
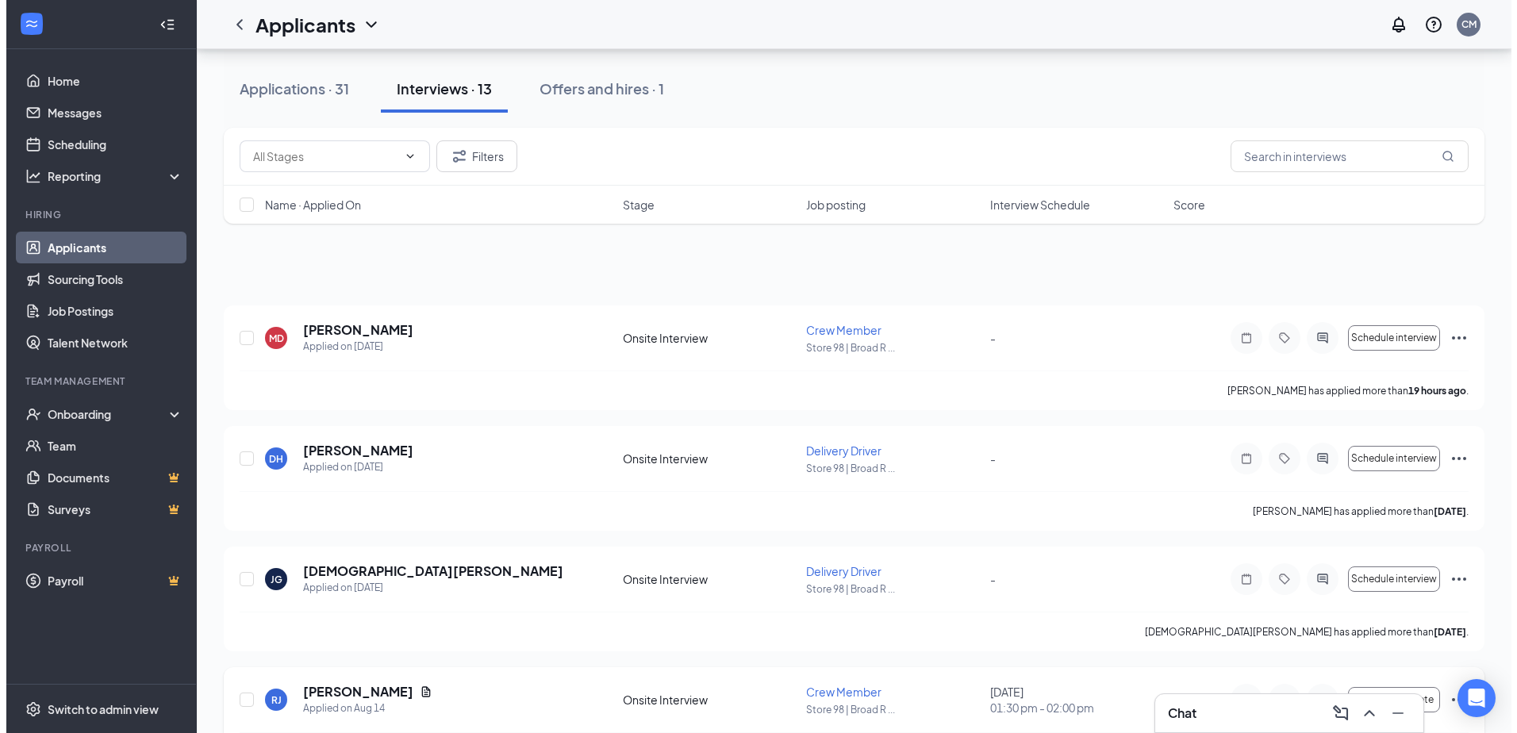
scroll to position [0, 0]
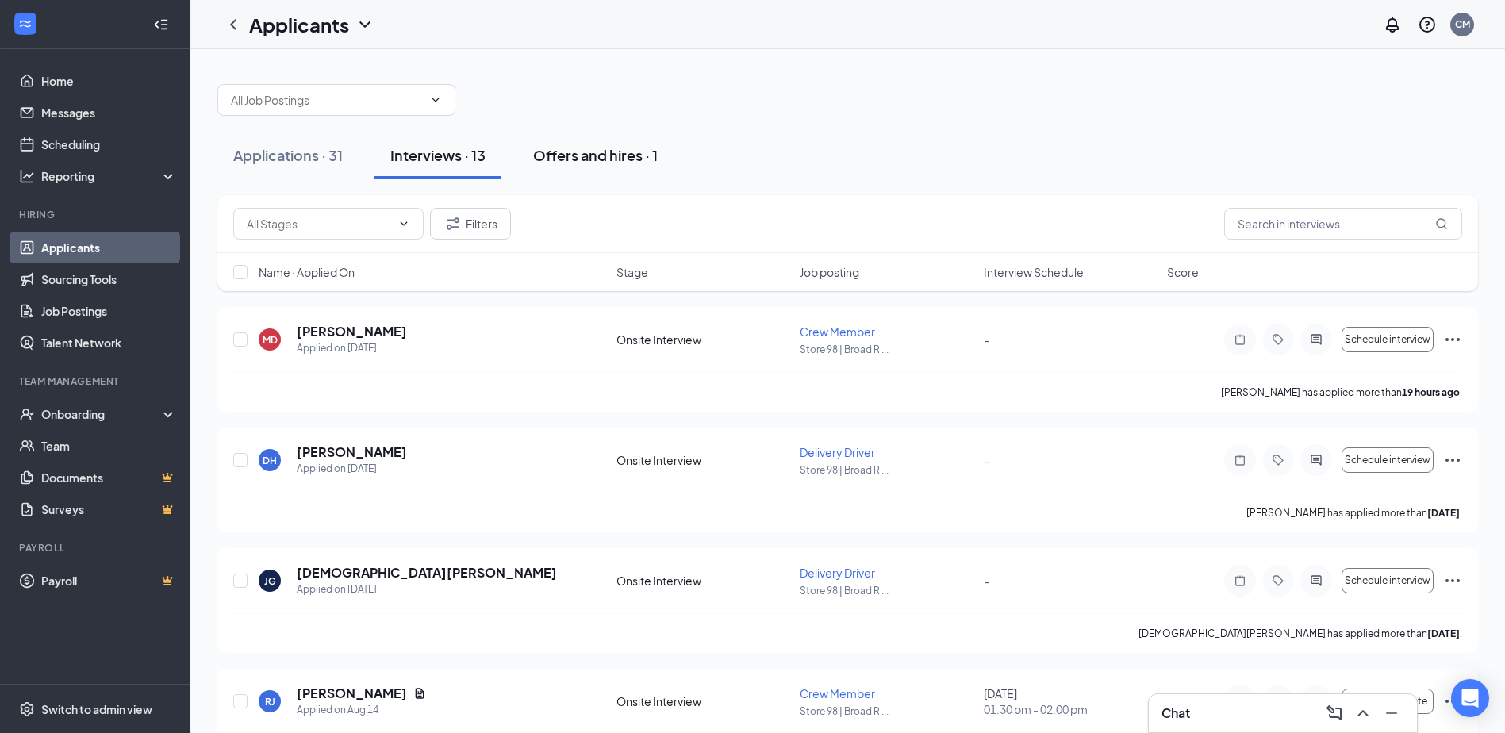
click at [577, 148] on div "Offers and hires · 1" at bounding box center [595, 155] width 125 height 20
